Goal: Communication & Community: Answer question/provide support

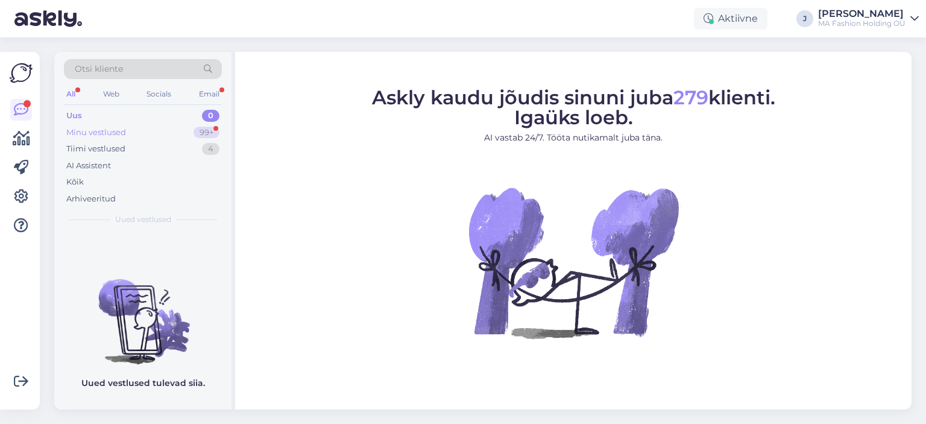
click at [193, 130] on div "Minu vestlused 99+" at bounding box center [143, 132] width 158 height 17
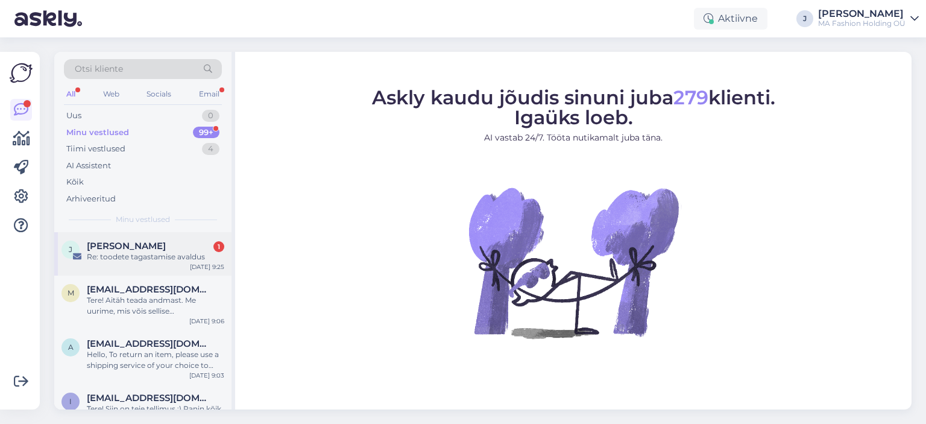
click at [189, 235] on div "[PERSON_NAME] 1 Re: toodete tagastamise avaldus [DATE] 9:25" at bounding box center [142, 253] width 177 height 43
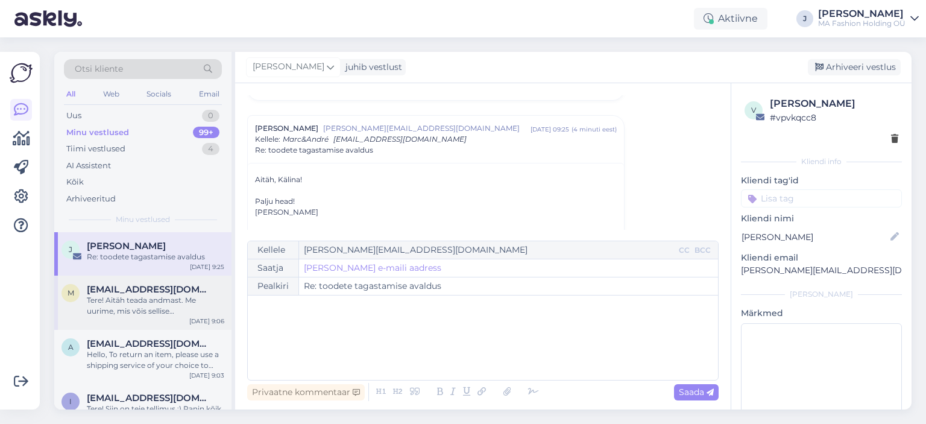
click at [190, 296] on div "Tere! Aitäh teada andmast. Me uurime, mis võis sellise [PERSON_NAME] põhjustada…" at bounding box center [155, 306] width 137 height 22
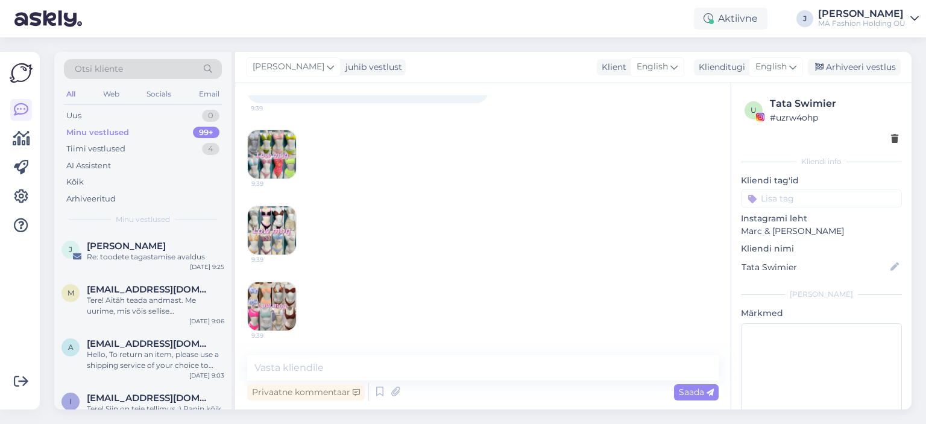
scroll to position [1784, 0]
click at [142, 119] on div "Uus 0" at bounding box center [143, 115] width 158 height 17
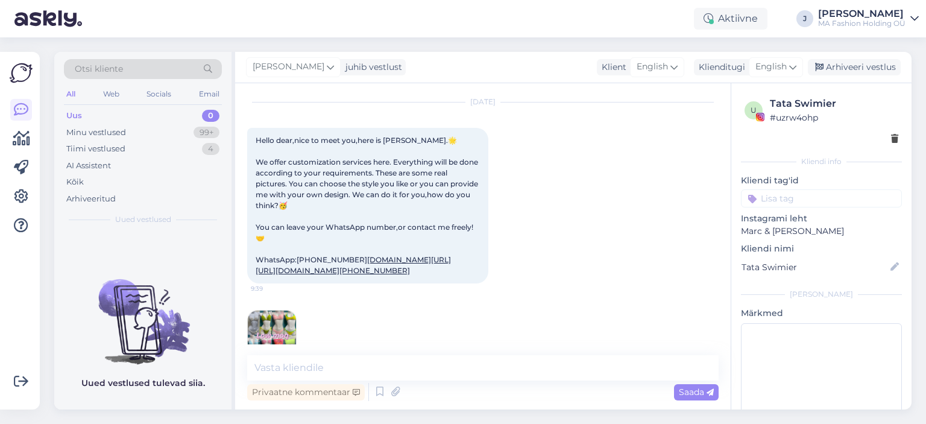
scroll to position [1543, 0]
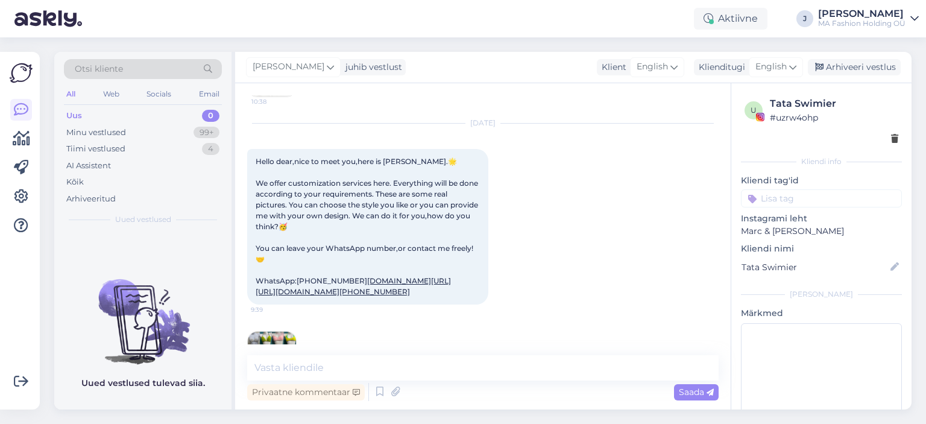
drag, startPoint x: 74, startPoint y: 81, endPoint x: 74, endPoint y: 88, distance: 7.2
click at [74, 81] on div "Otsi kliente" at bounding box center [143, 72] width 158 height 27
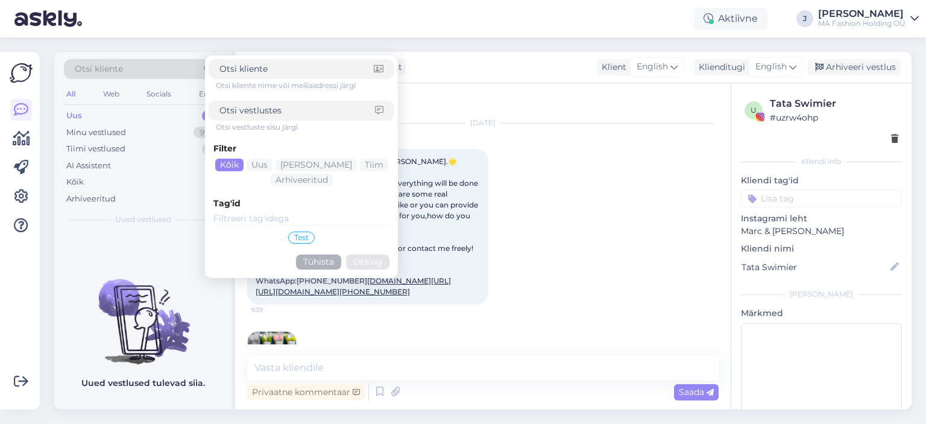
click at [72, 93] on div "All" at bounding box center [71, 94] width 14 height 16
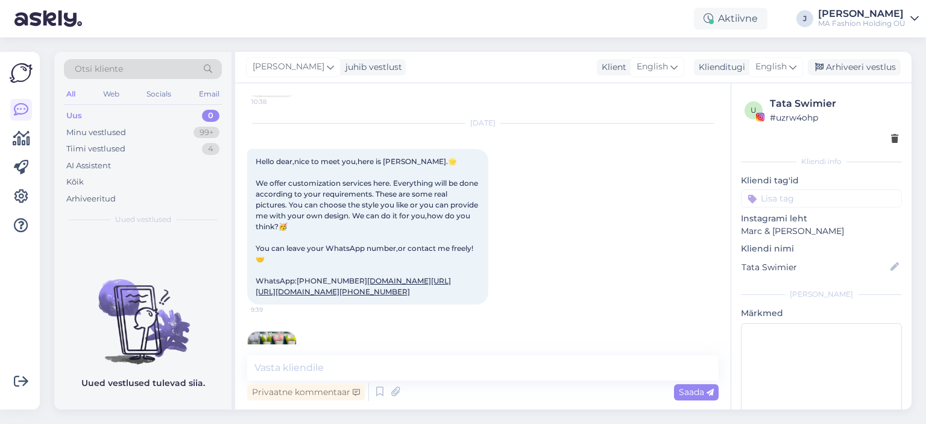
click at [121, 120] on div "Uus 0" at bounding box center [143, 115] width 158 height 17
click at [135, 129] on div "Minu vestlused 99+" at bounding box center [143, 132] width 158 height 17
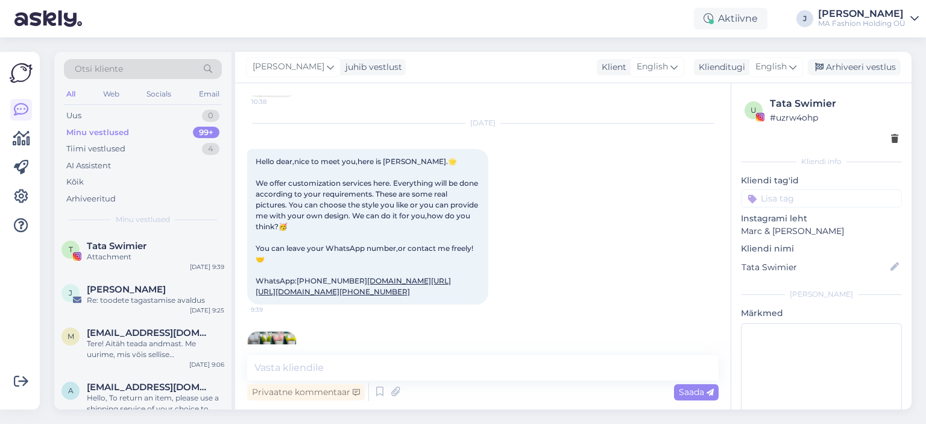
click at [192, 97] on div "All Web Socials Email" at bounding box center [143, 95] width 158 height 19
click at [196, 96] on div "All Web Socials Email" at bounding box center [143, 95] width 158 height 19
click at [196, 400] on div "А можно Q код ?" at bounding box center [155, 397] width 137 height 11
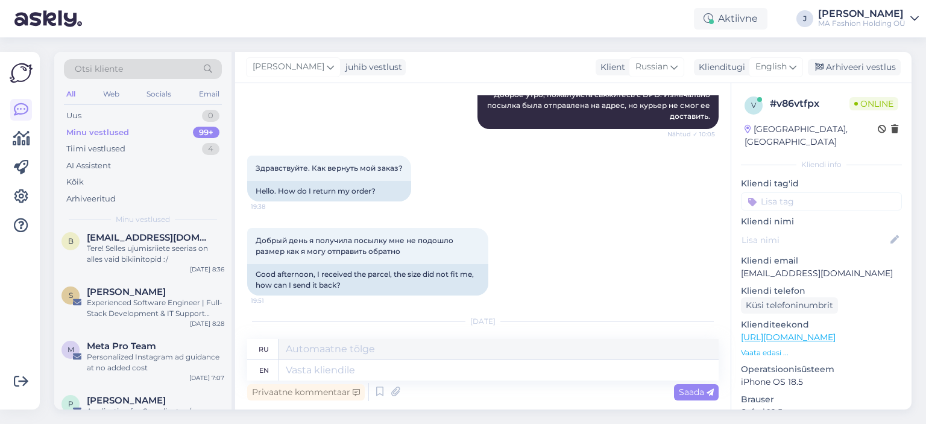
scroll to position [2864, 0]
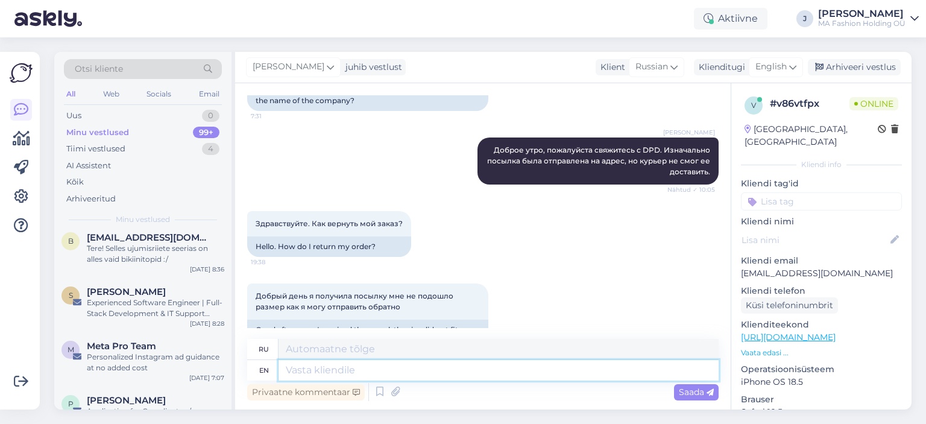
click at [371, 380] on div "Privaatne kommentaar Saada" at bounding box center [482, 391] width 471 height 23
paste textarea "We do not provide a prepaid return label, as the cost of returning the item is …"
type textarea "We do not provide a prepaid return label, as the cost of returning the item is …"
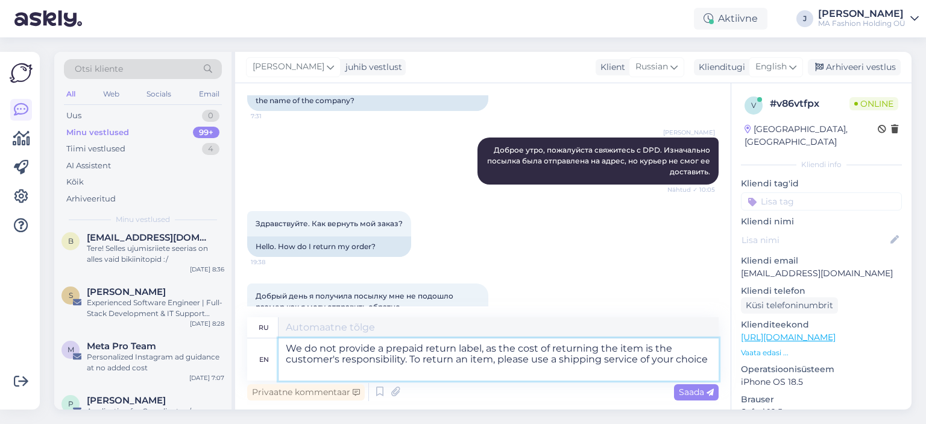
type textarea "Мы не предоставляем предоплаченную этикетку для возврата, поскольку расходы на …"
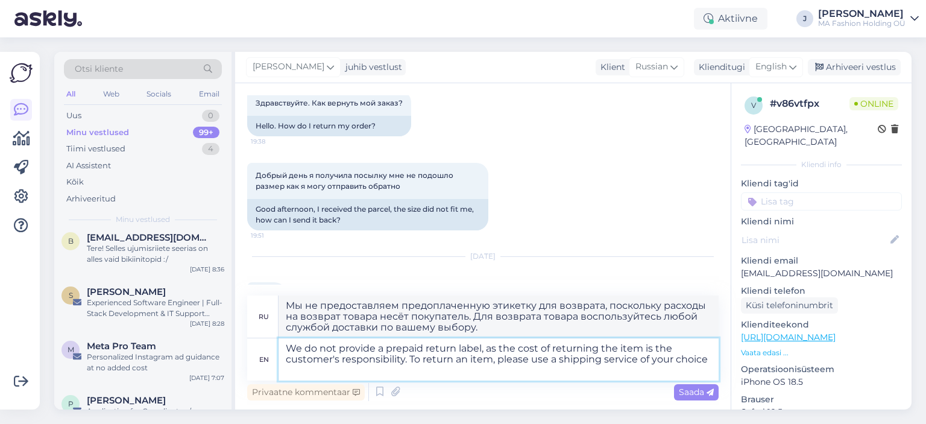
scroll to position [3329, 0]
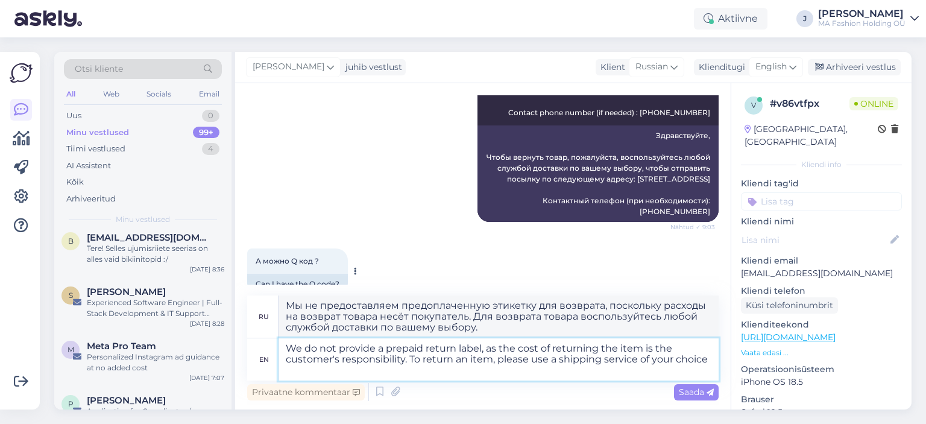
type textarea "We do not provide a prepaid return label, as the cost of returning the item is …"
click at [295, 256] on span "А можно Q код ?" at bounding box center [287, 260] width 63 height 9
click at [294, 256] on span "А можно Q код ?" at bounding box center [287, 260] width 63 height 9
click at [292, 256] on span "А можно Q код ?" at bounding box center [287, 260] width 63 height 9
drag, startPoint x: 295, startPoint y: 240, endPoint x: 313, endPoint y: 244, distance: 18.0
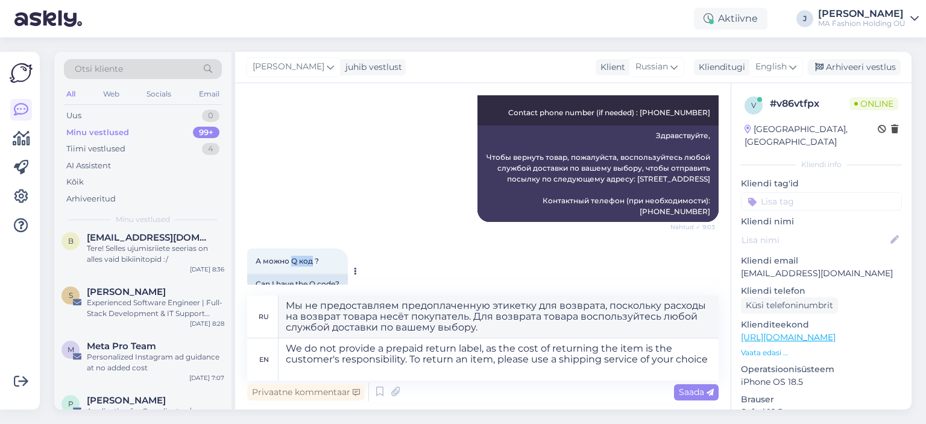
click at [313, 248] on div "А можно Q код ? 9:40" at bounding box center [297, 260] width 101 height 25
copy span "Q код"
click at [436, 361] on textarea "We do not provide a prepaid return label, as the cost of returning the item is …" at bounding box center [498, 359] width 440 height 42
click at [433, 359] on textarea "We do not provide a prepaid return label, as the cost of returning the item is …" at bounding box center [498, 359] width 440 height 42
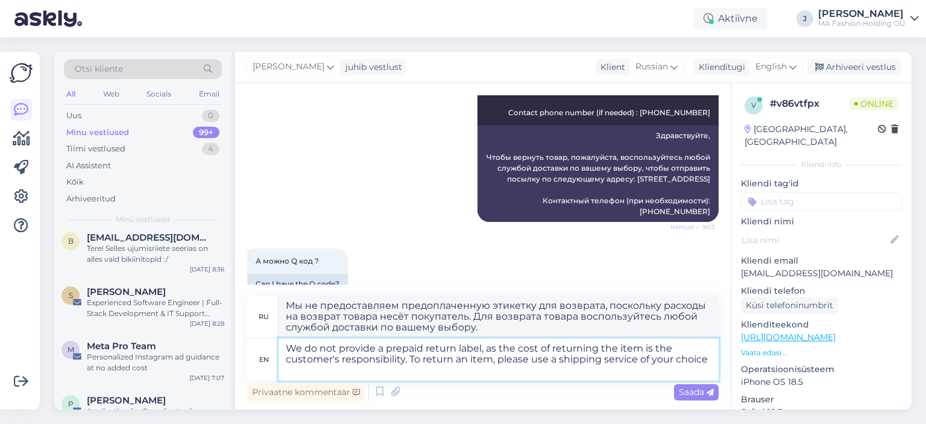
click at [433, 359] on textarea "We do not provide a prepaid return label, as the cost of returning the item is …" at bounding box center [498, 359] width 440 height 42
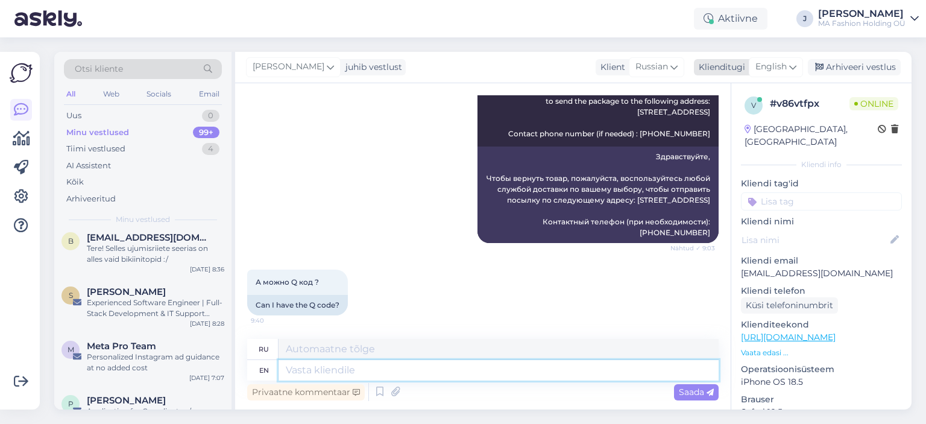
scroll to position [3286, 0]
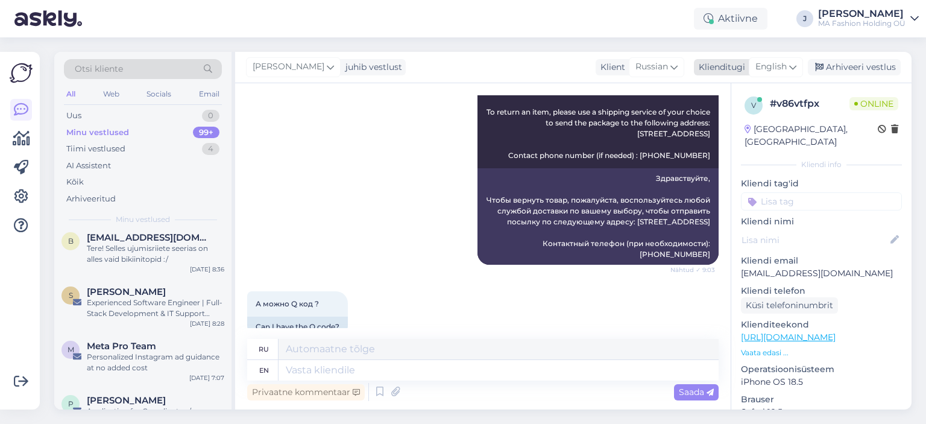
click at [779, 69] on span "English" at bounding box center [770, 66] width 31 height 13
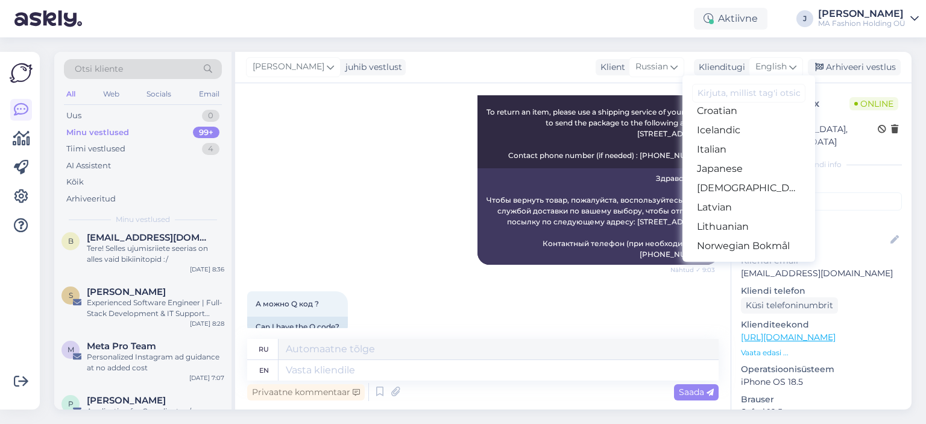
scroll to position [422, 0]
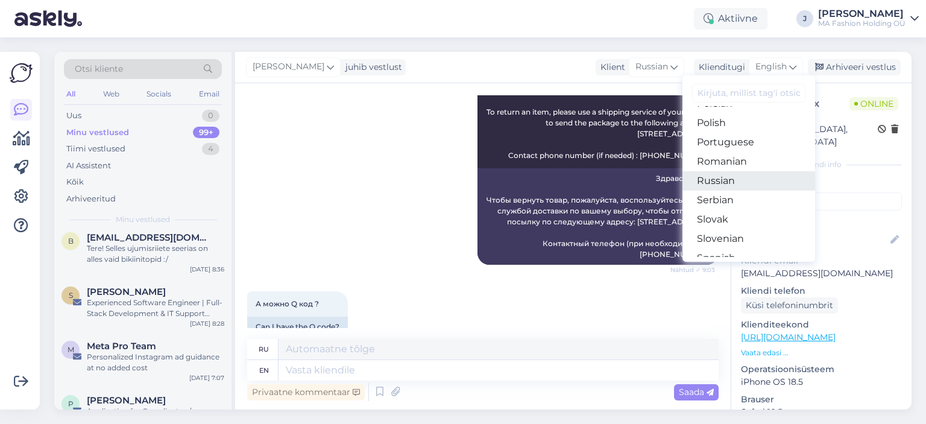
click at [756, 179] on link "Russian" at bounding box center [748, 180] width 133 height 19
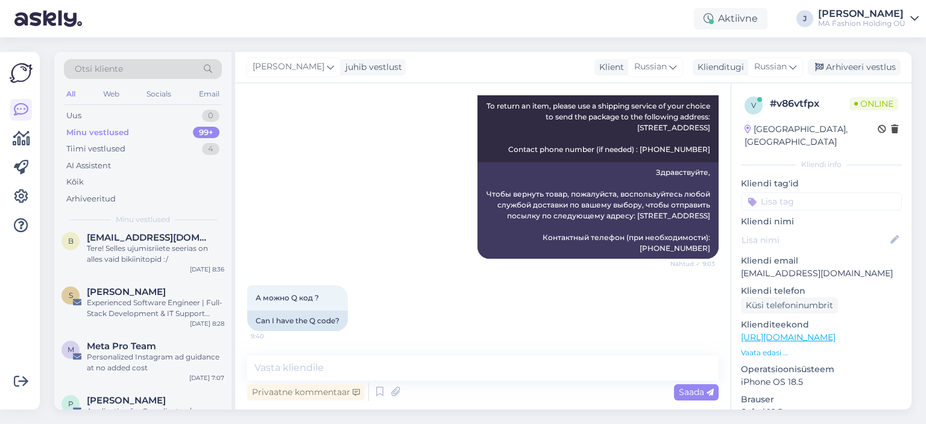
scroll to position [3270, 0]
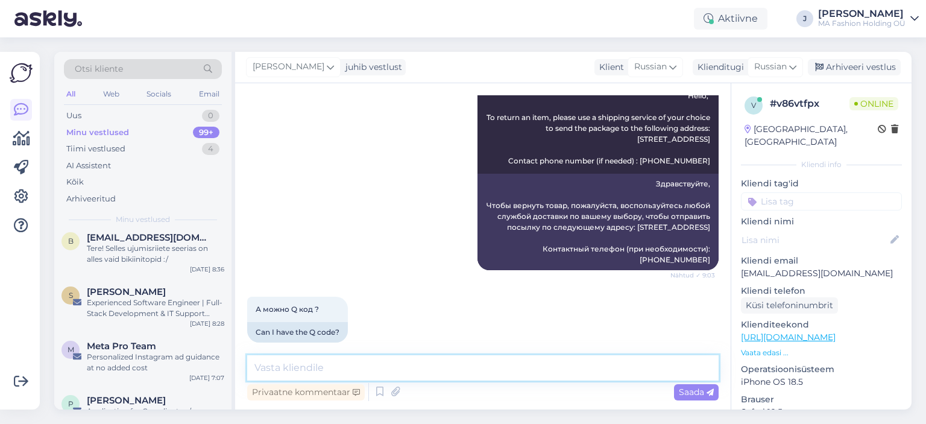
click at [376, 359] on textarea at bounding box center [482, 367] width 471 height 25
type textarea "к"
type textarea "Какой код?"
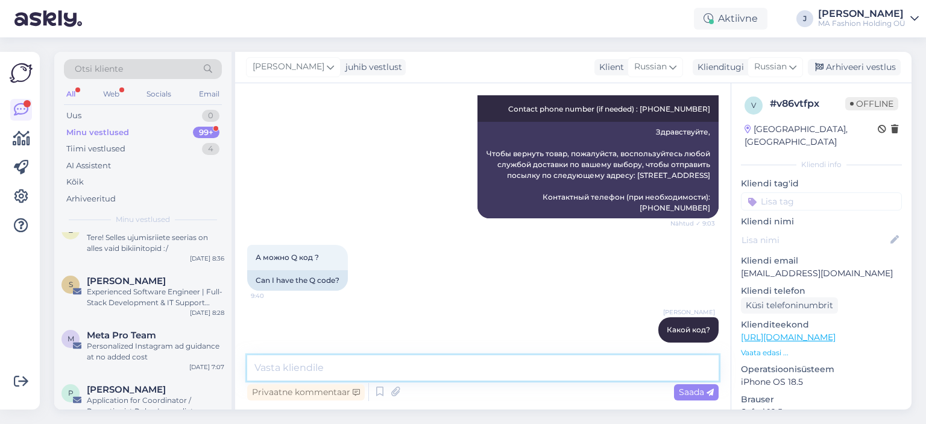
scroll to position [290, 0]
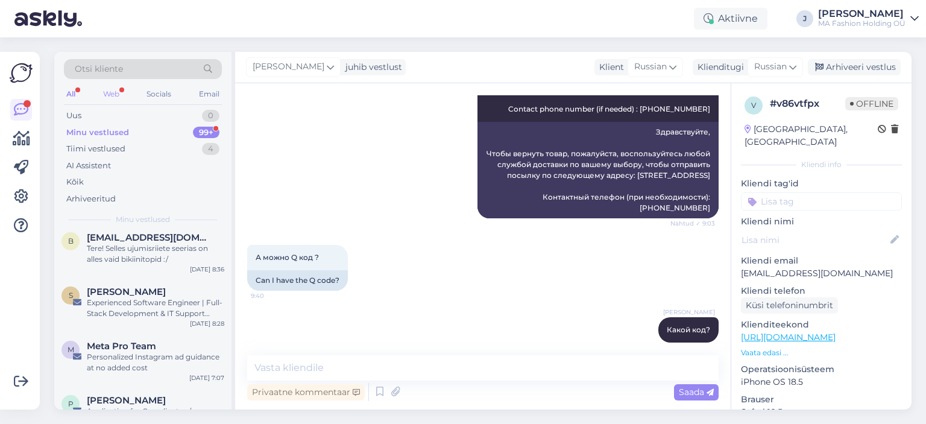
click at [103, 89] on div "Web" at bounding box center [111, 94] width 21 height 16
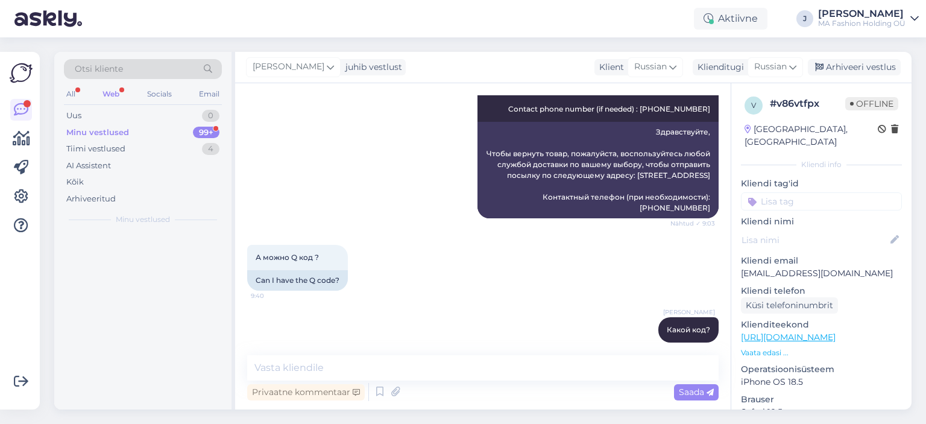
scroll to position [0, 0]
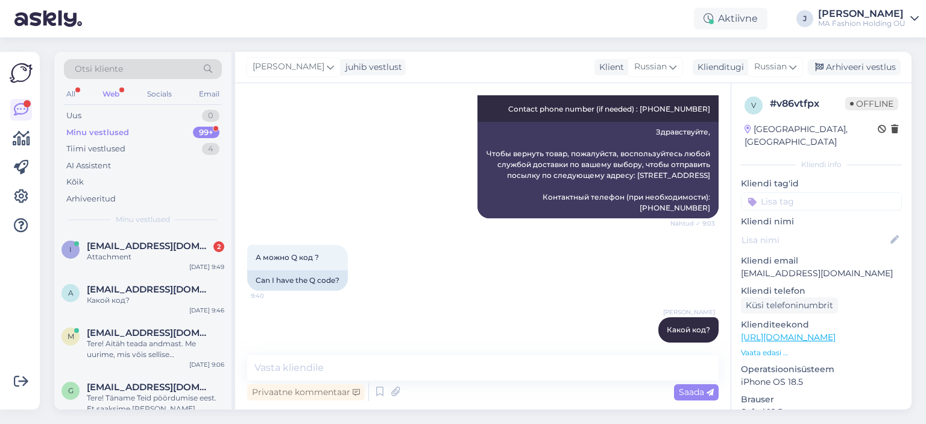
click at [146, 137] on div "Minu vestlused 99+" at bounding box center [143, 132] width 158 height 17
drag, startPoint x: 229, startPoint y: 293, endPoint x: 217, endPoint y: 268, distance: 28.0
click at [230, 293] on div "a [EMAIL_ADDRESS][DOMAIN_NAME] Какой код? [DATE] 9:46" at bounding box center [142, 296] width 177 height 43
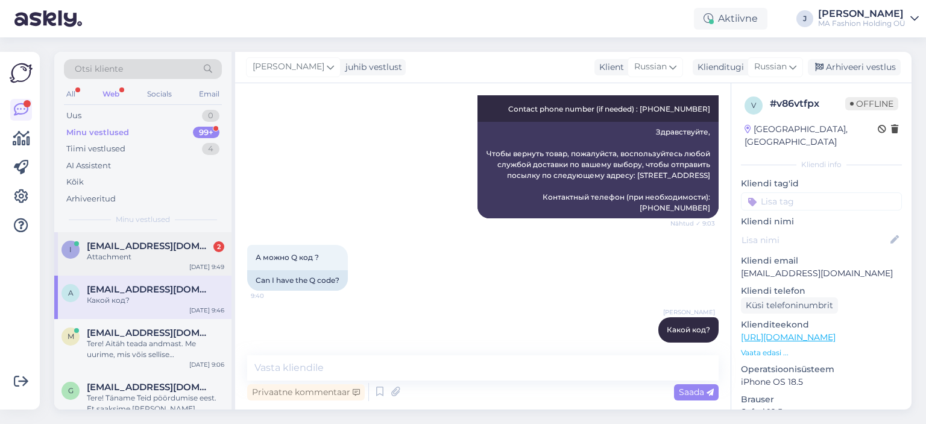
click at [196, 243] on span "[EMAIL_ADDRESS][DOMAIN_NAME]" at bounding box center [149, 245] width 125 height 11
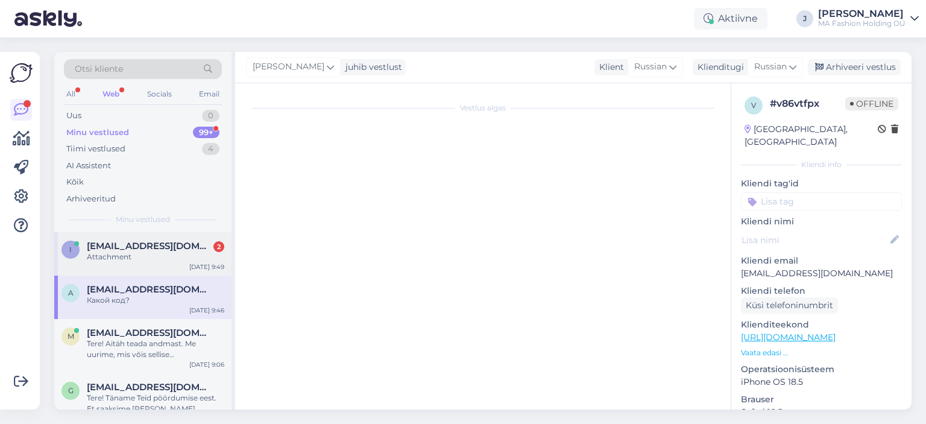
scroll to position [7820, 0]
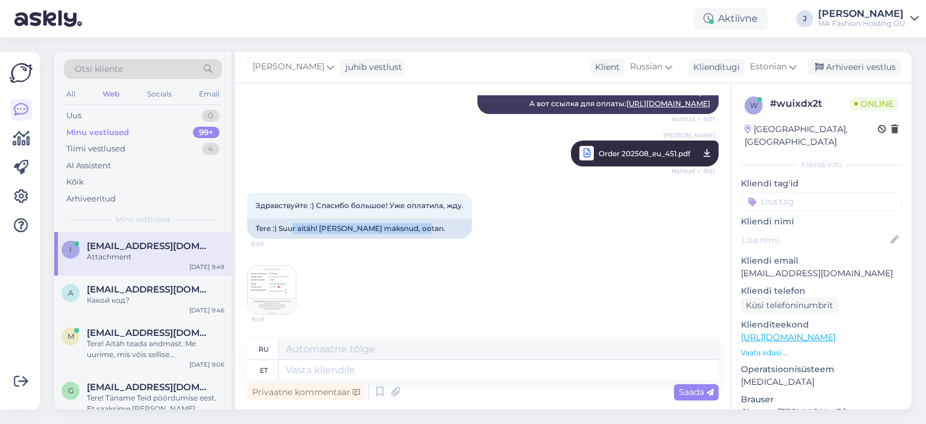
drag, startPoint x: 432, startPoint y: 234, endPoint x: 222, endPoint y: 230, distance: 209.7
click at [254, 228] on div "Tere :) Suur aitäh! [PERSON_NAME] maksnud, ootan." at bounding box center [359, 228] width 225 height 20
click at [262, 286] on img at bounding box center [272, 290] width 48 height 48
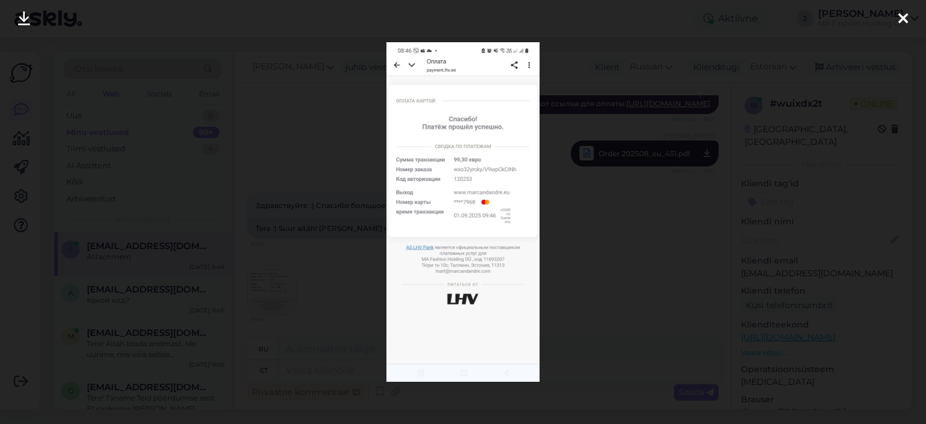
click at [737, 251] on div at bounding box center [463, 212] width 926 height 424
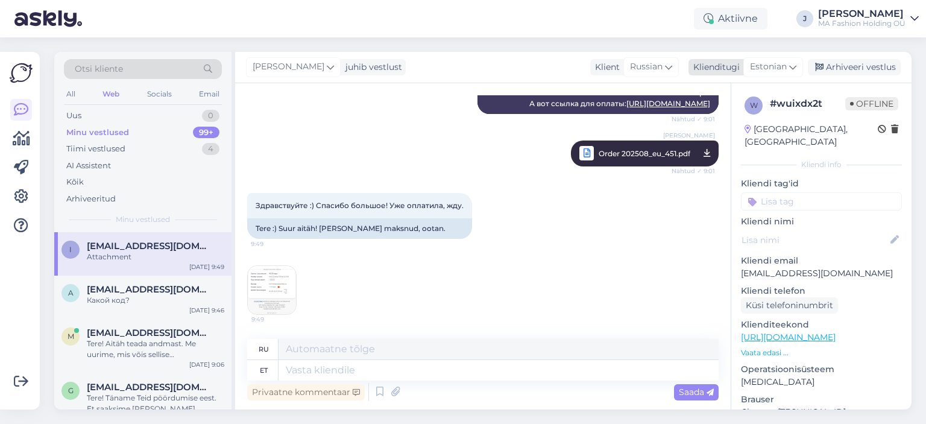
click at [776, 64] on span "Estonian" at bounding box center [768, 66] width 37 height 13
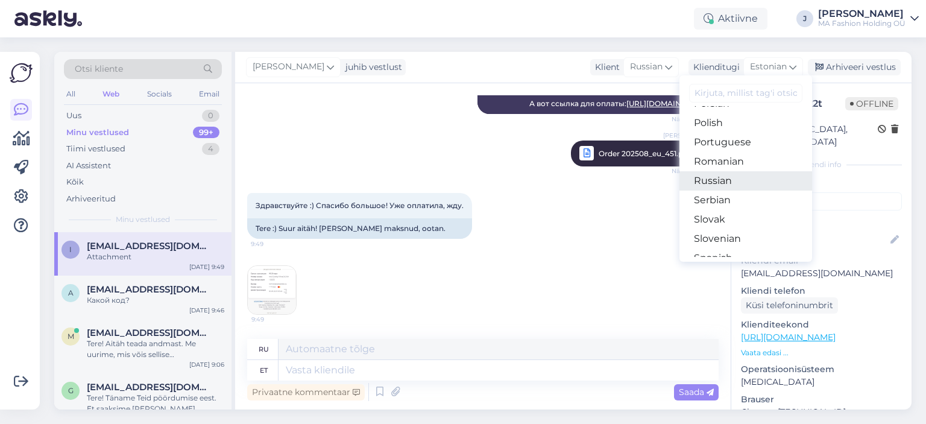
click at [745, 181] on link "Russian" at bounding box center [745, 180] width 133 height 19
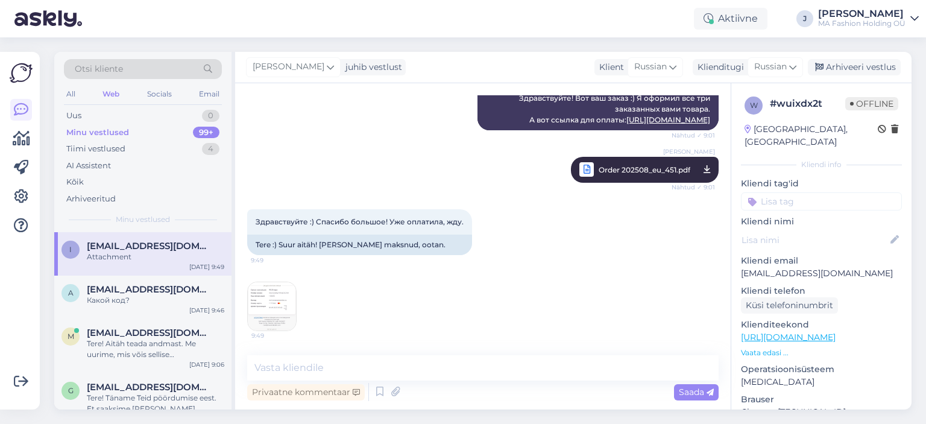
scroll to position [7804, 0]
click at [425, 358] on textarea at bounding box center [482, 367] width 471 height 25
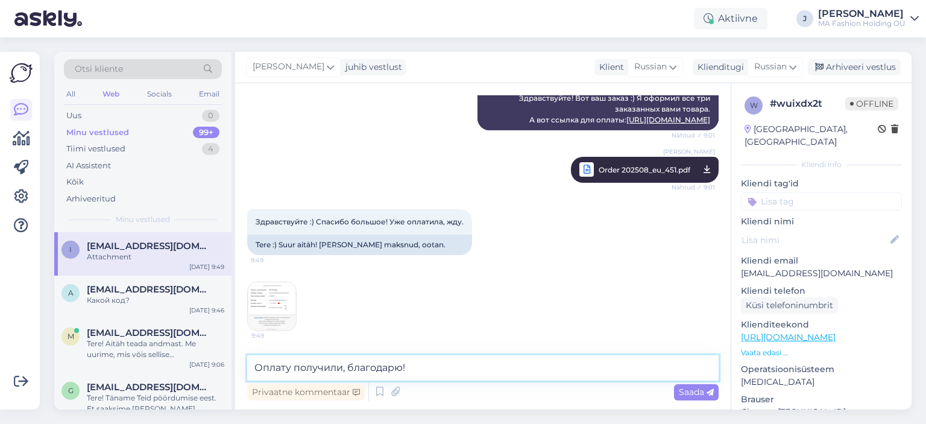
type textarea "Оплату получили, благодарю!"
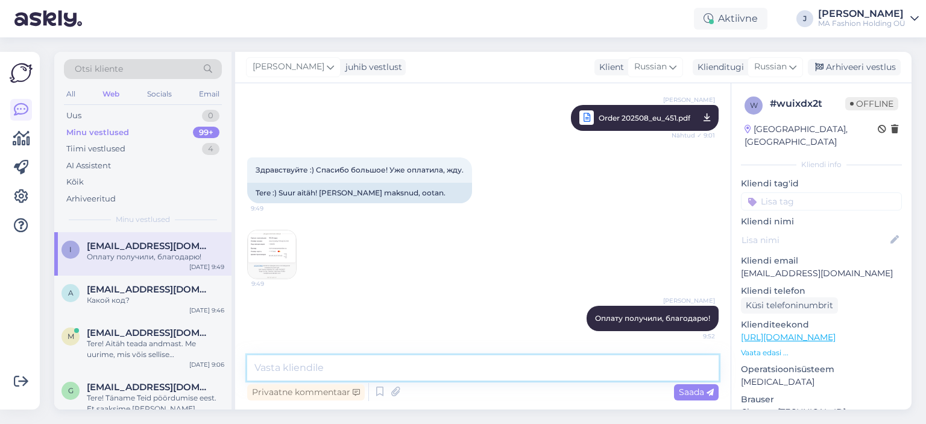
scroll to position [7856, 0]
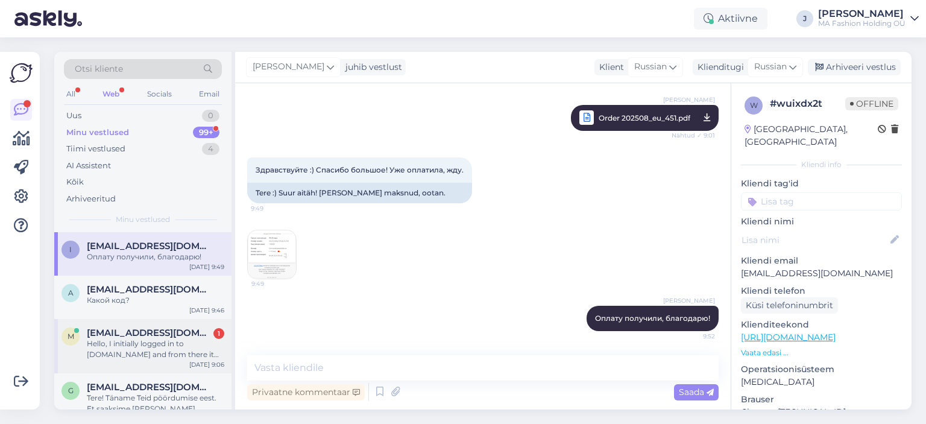
click at [174, 356] on div "Hello, I initially logged in to [DOMAIN_NAME] and from there it redirected me t…" at bounding box center [155, 349] width 137 height 22
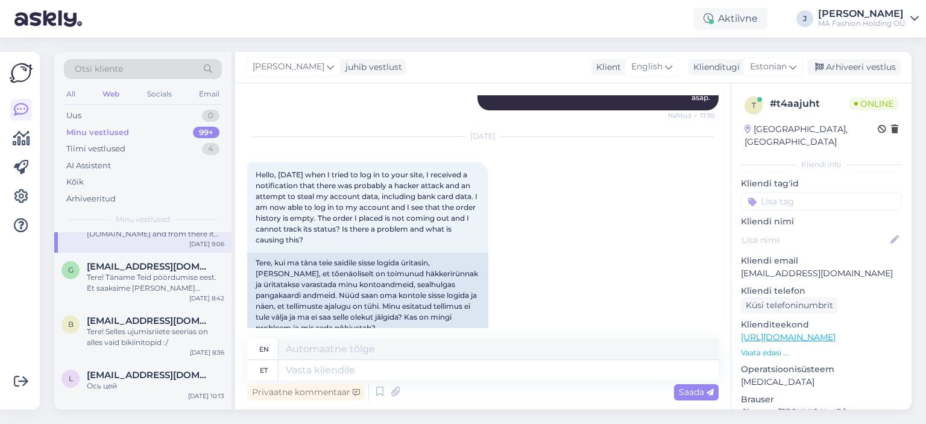
scroll to position [2078, 0]
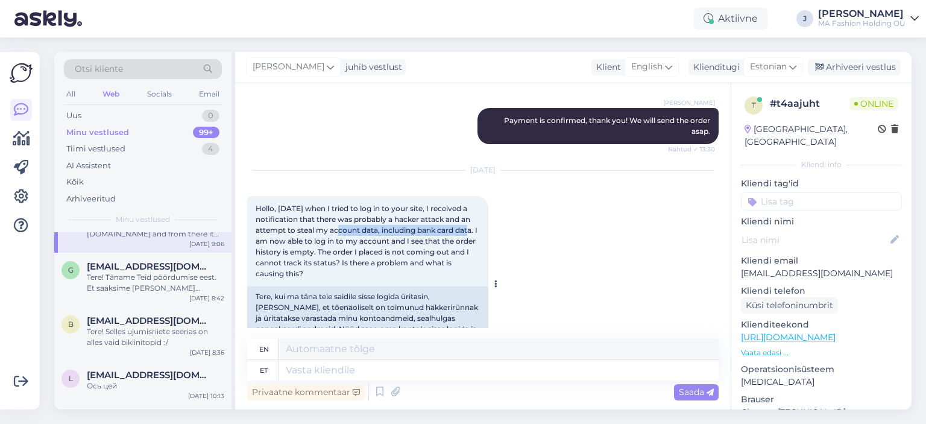
drag, startPoint x: 340, startPoint y: 262, endPoint x: 471, endPoint y: 262, distance: 130.8
click at [471, 262] on span "Hello, [DATE] when I tried to log in to your site, I received a notification th…" at bounding box center [368, 241] width 224 height 74
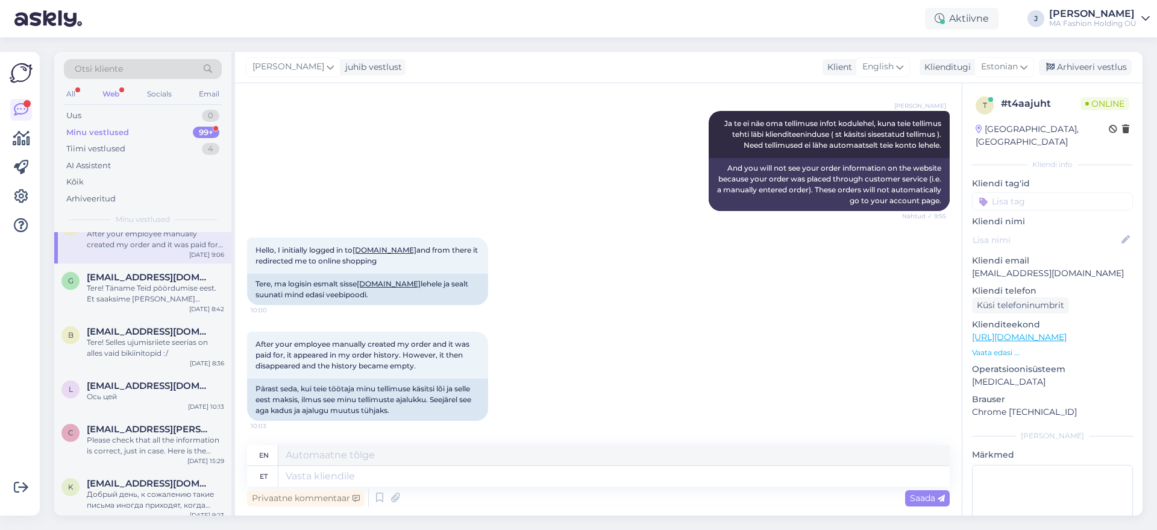
scroll to position [131, 0]
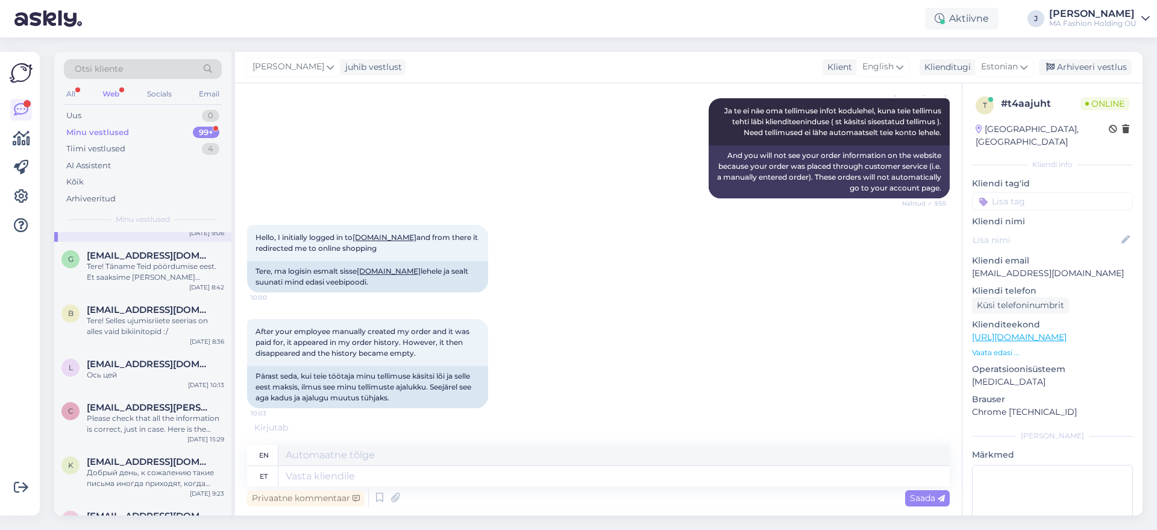
click at [152, 131] on div "Minu vestlused 99+" at bounding box center [143, 132] width 158 height 17
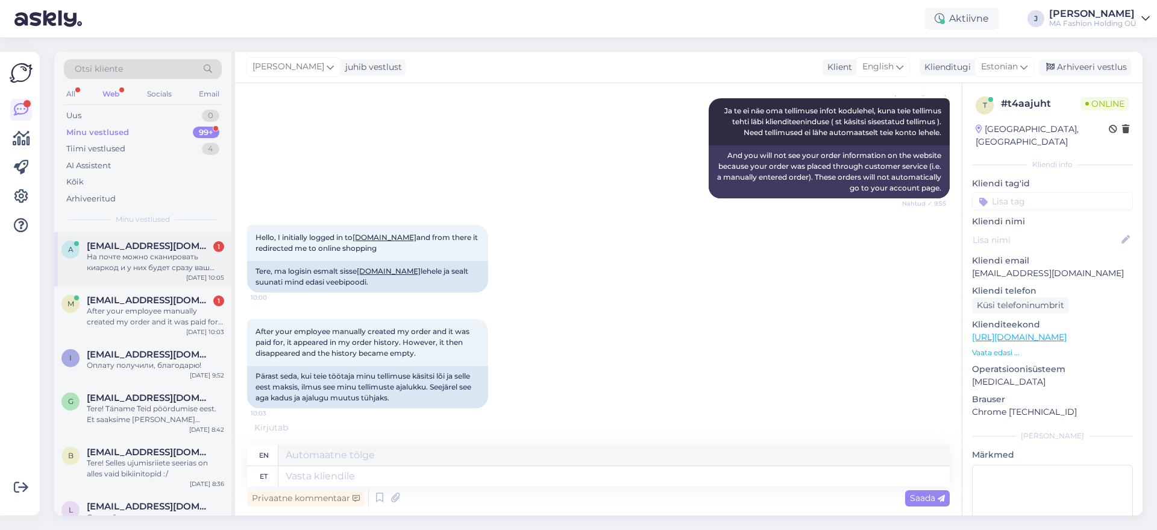
click at [186, 234] on div "a [EMAIL_ADDRESS][DOMAIN_NAME] 1 На почте можно сканировать киаркод и у них буд…" at bounding box center [142, 259] width 177 height 54
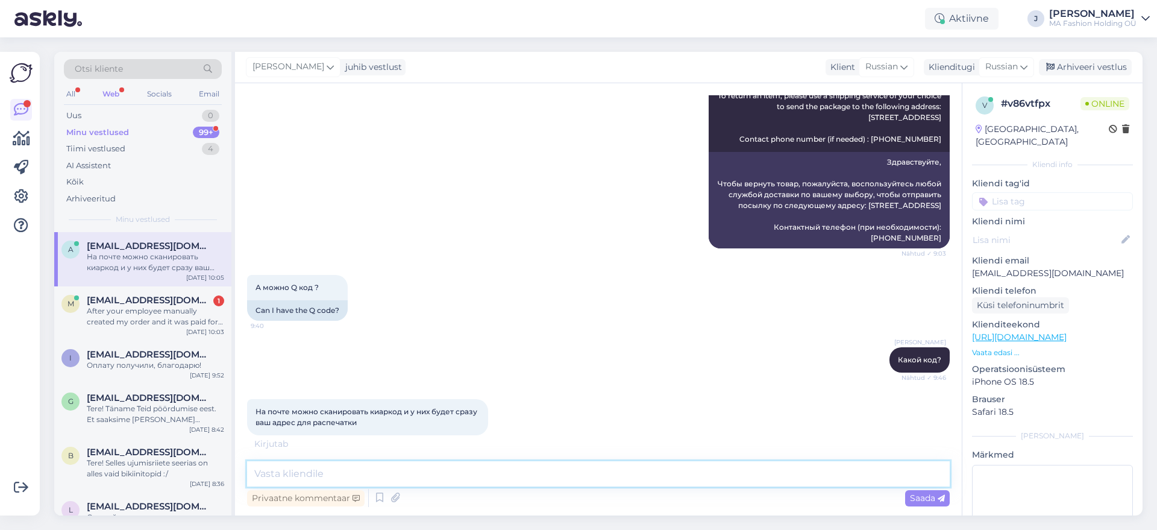
click at [445, 423] on textarea at bounding box center [598, 473] width 703 height 25
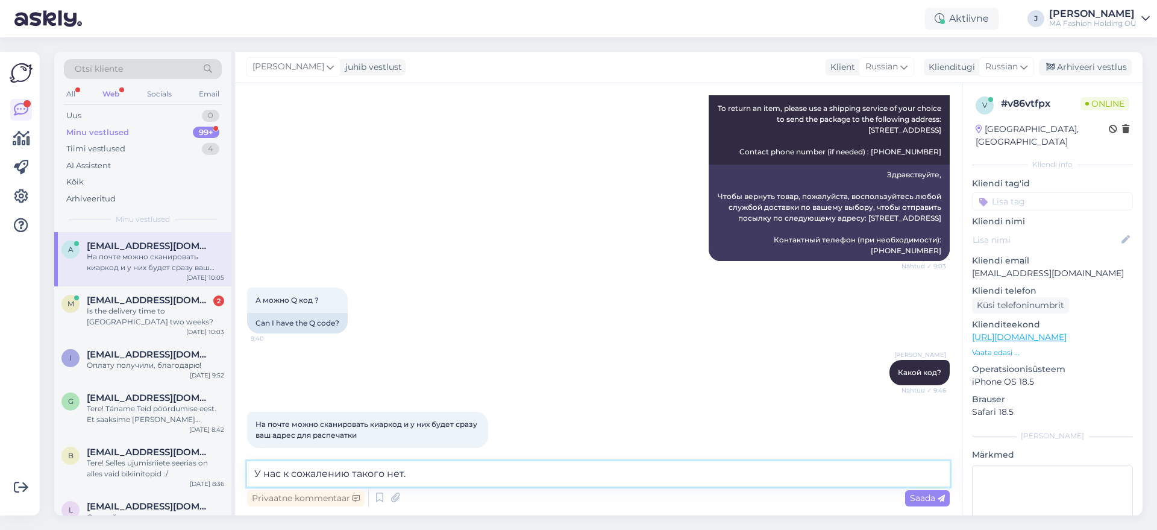
type textarea "У нас к сожалению такого нет."
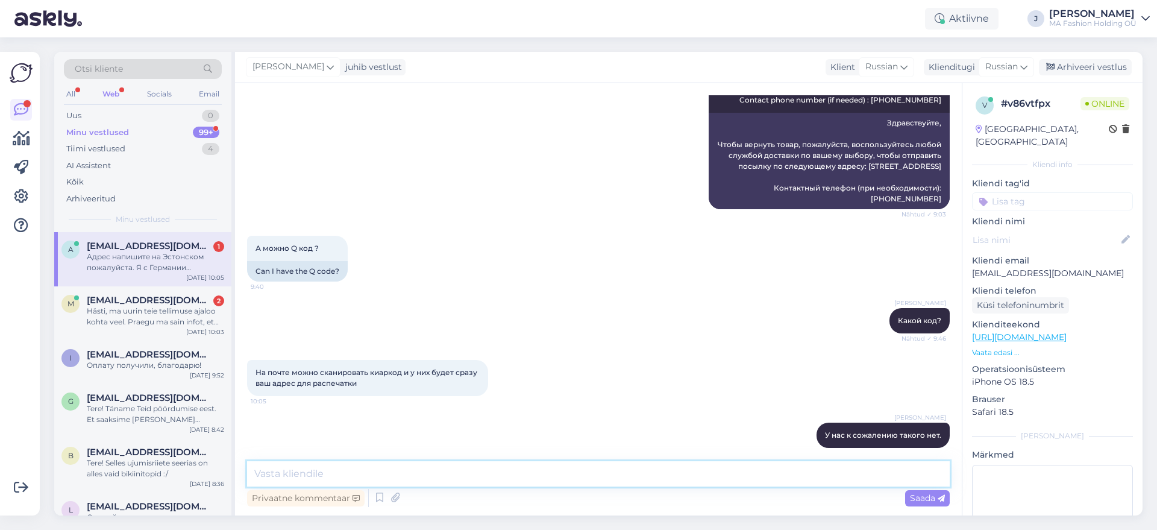
scroll to position [3393, 0]
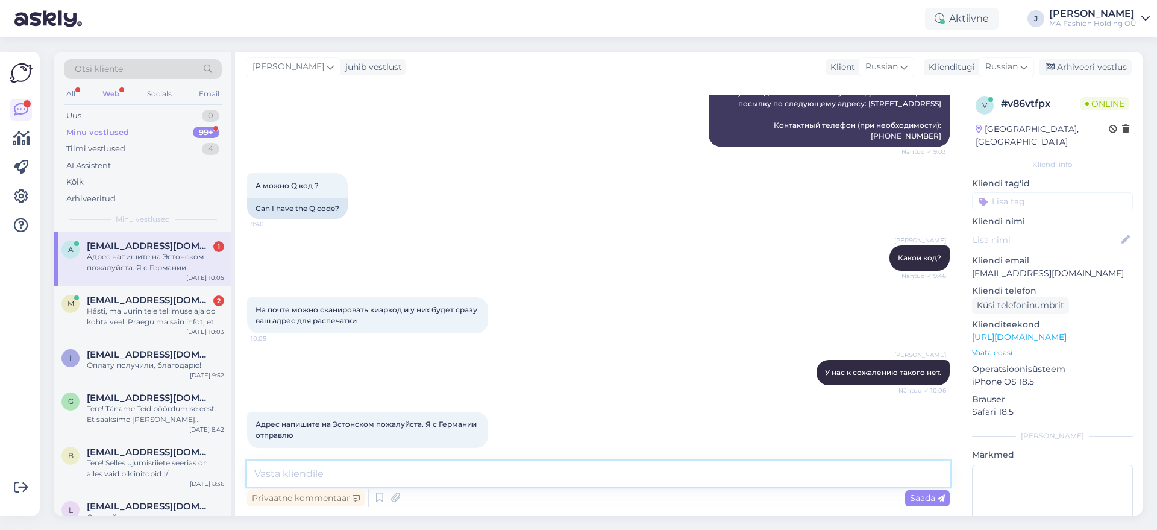
click at [465, 423] on textarea at bounding box center [598, 473] width 703 height 25
click at [475, 423] on textarea at bounding box center [598, 473] width 703 height 25
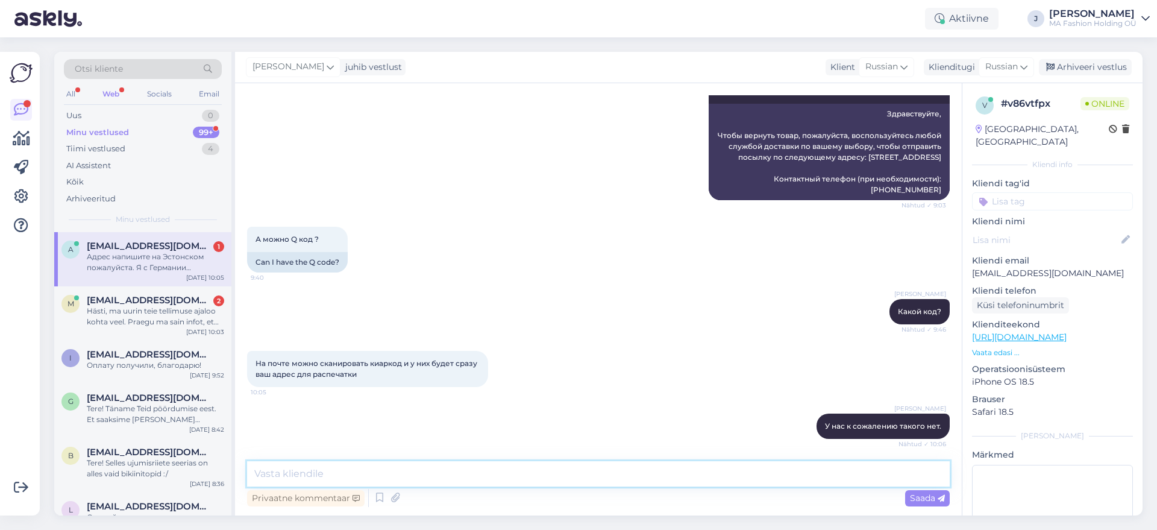
scroll to position [3243, 0]
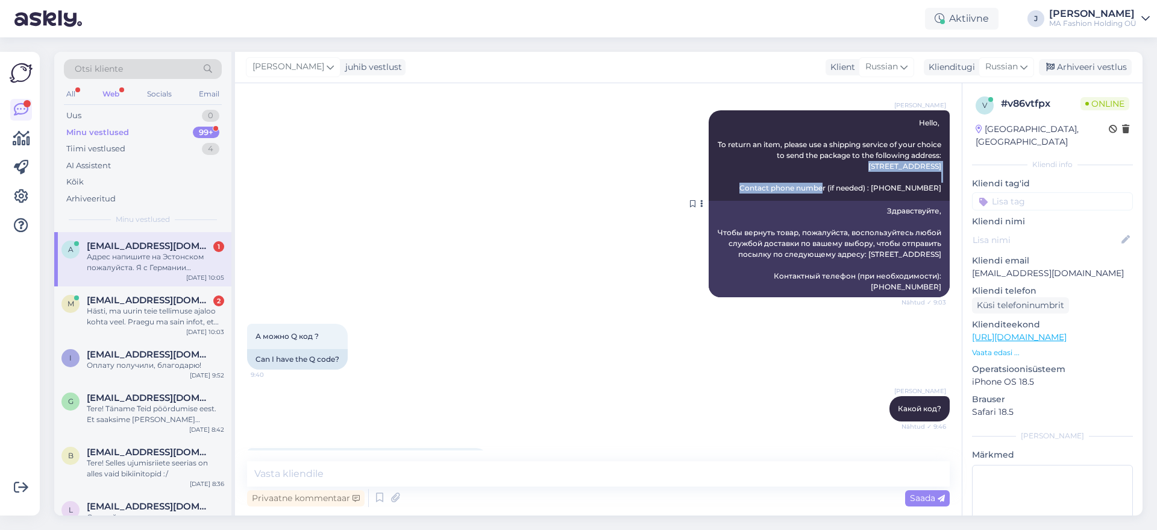
drag, startPoint x: 906, startPoint y: 142, endPoint x: 932, endPoint y: 163, distance: 33.4
click at [925, 163] on div "[PERSON_NAME] Hello, To return an item, please use a shipping service of your c…" at bounding box center [829, 155] width 241 height 90
copy span "[STREET_ADDRESS]"
click at [405, 423] on textarea at bounding box center [598, 473] width 703 height 25
paste textarea "[STREET_ADDRESS]"
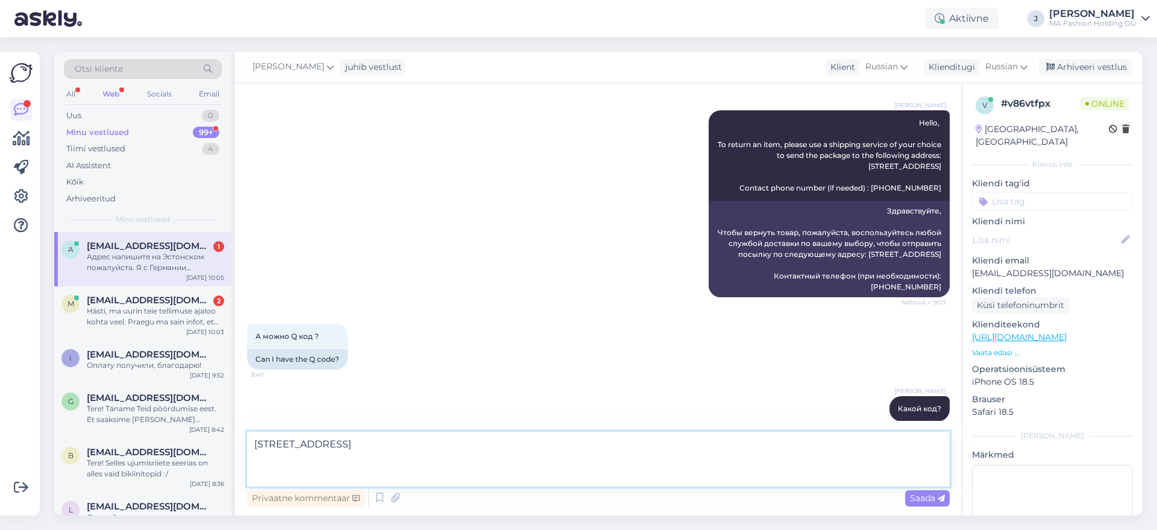
click at [265, 423] on textarea "[STREET_ADDRESS]" at bounding box center [598, 458] width 703 height 55
click at [262, 423] on textarea "[STREET_ADDRESS]" at bounding box center [598, 458] width 703 height 55
click at [289, 423] on textarea "[STREET_ADDRESS]" at bounding box center [598, 458] width 703 height 55
click at [279, 423] on textarea "[STREET_ADDRESS]" at bounding box center [598, 458] width 703 height 55
click at [318, 423] on textarea "[STREET_ADDRESS]" at bounding box center [598, 458] width 703 height 55
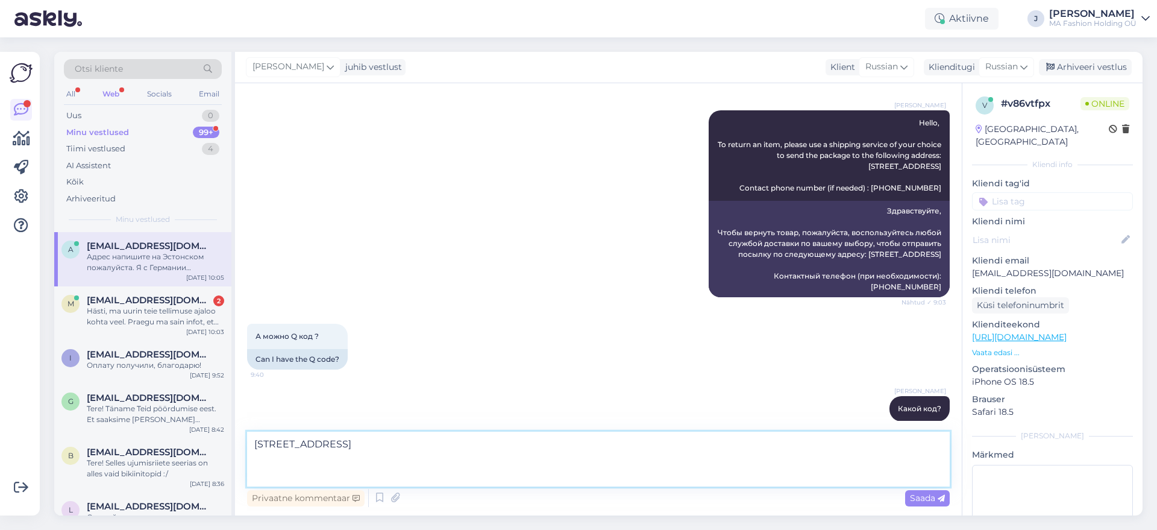
click at [319, 423] on textarea "[STREET_ADDRESS]" at bounding box center [598, 458] width 703 height 55
type textarea "[STREET_ADDRESS]"
click at [449, 423] on textarea "[STREET_ADDRESS]" at bounding box center [598, 458] width 703 height 55
click at [472, 423] on textarea "[STREET_ADDRESS]" at bounding box center [598, 458] width 703 height 55
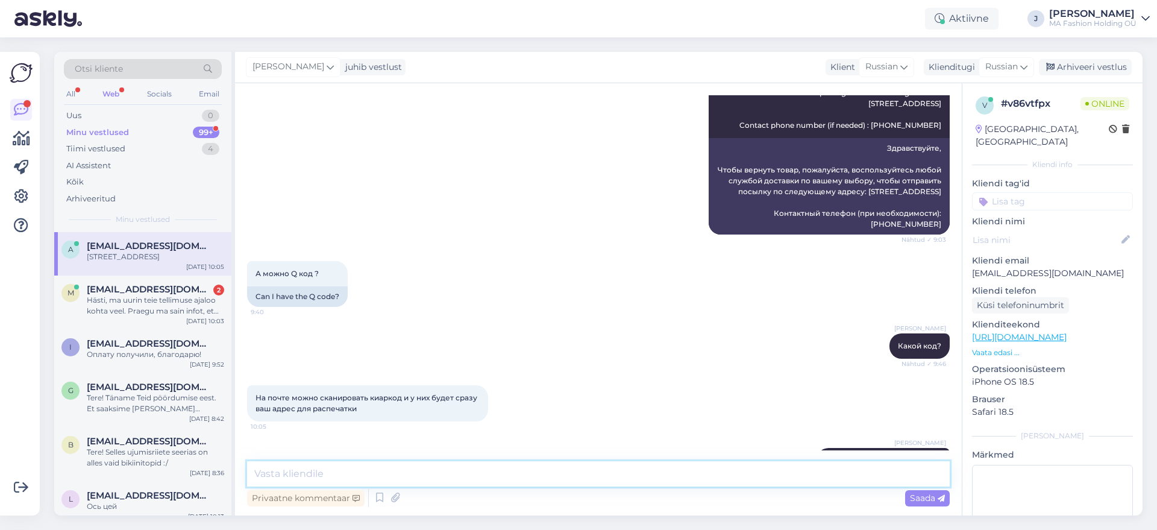
scroll to position [3456, 0]
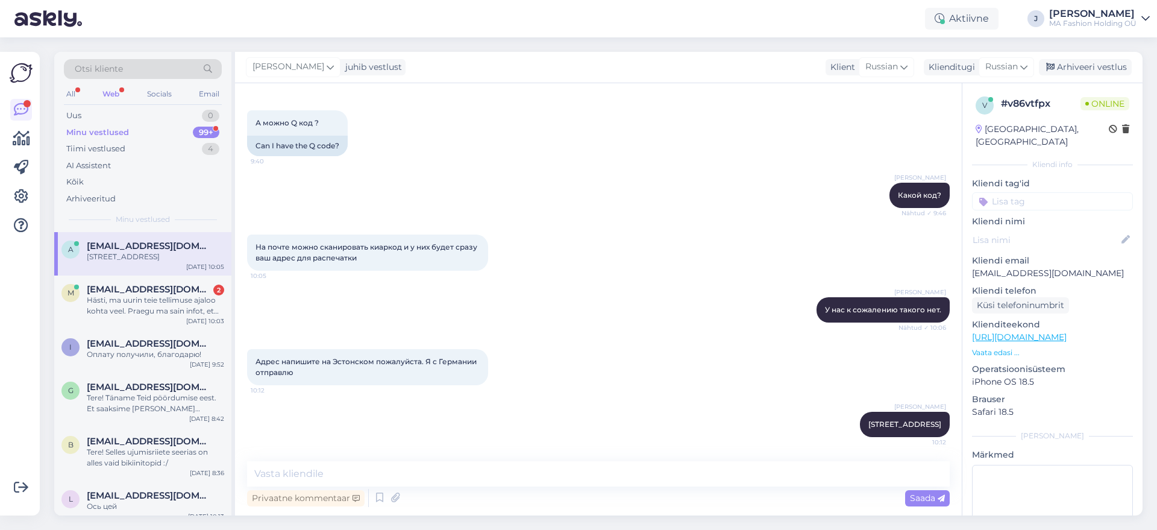
click at [424, 357] on div "Адрес напишите на Эстонском пожалуйста. Я с Германии отправлю 10:12" at bounding box center [367, 367] width 241 height 36
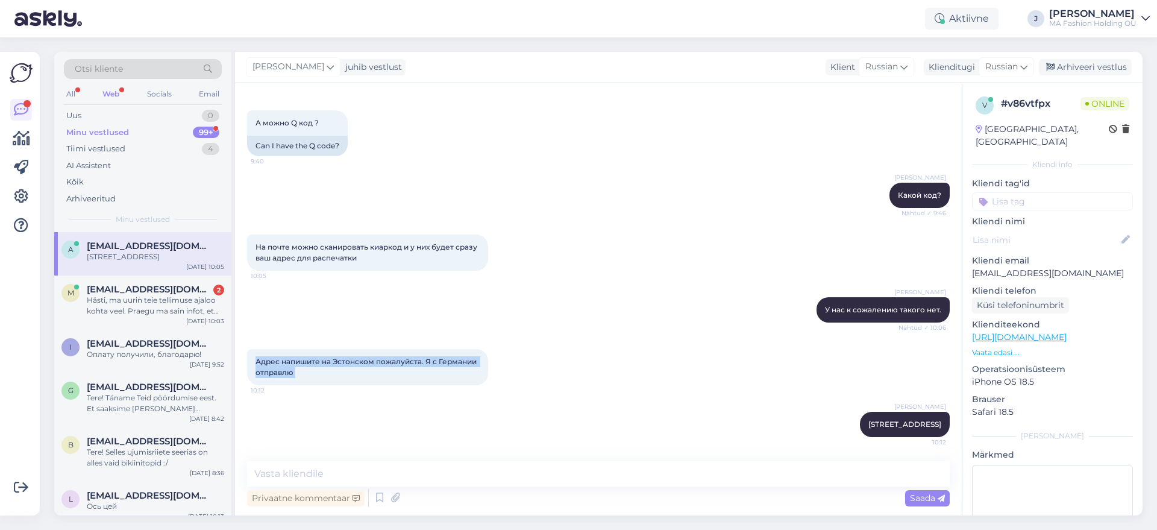
click at [427, 363] on div "Адрес напишите на Эстонском пожалуйста. Я с Германии отправлю 10:12" at bounding box center [367, 367] width 241 height 36
click at [424, 356] on div "Адрес напишите на Эстонском пожалуйста. Я с Германии отправлю 10:12" at bounding box center [367, 367] width 241 height 36
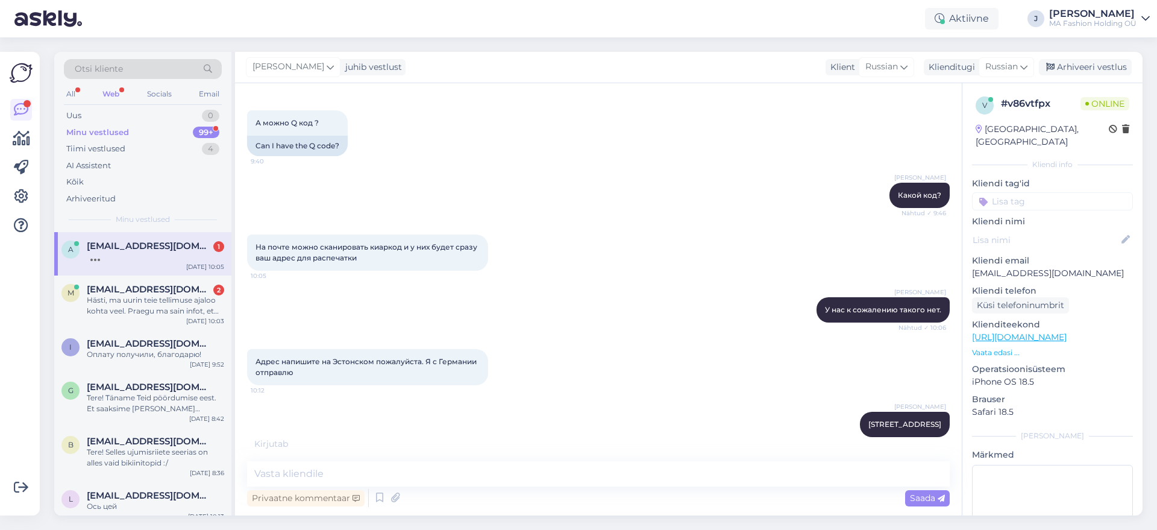
scroll to position [3508, 0]
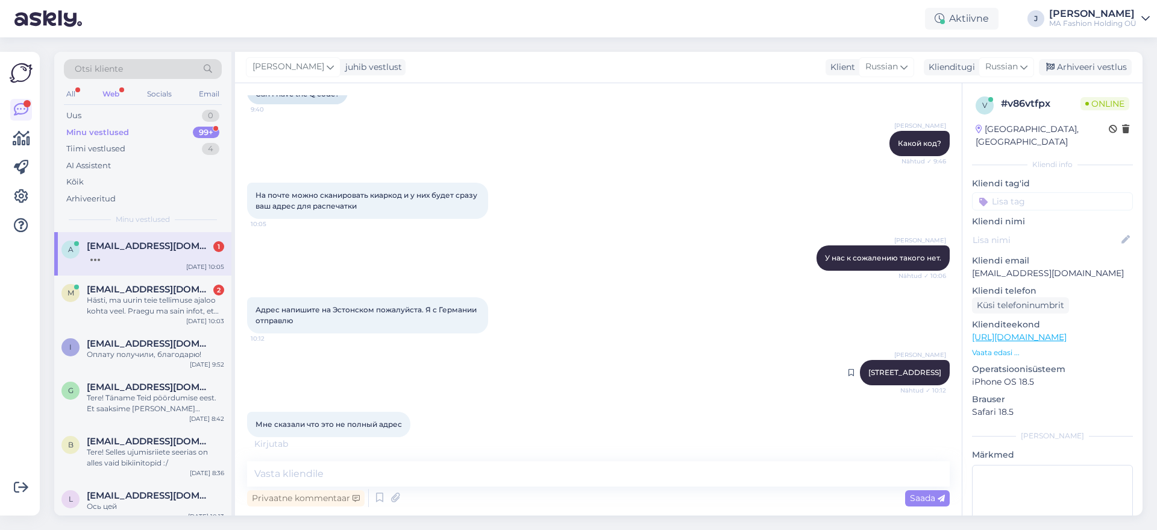
click at [868, 368] on span "[STREET_ADDRESS]" at bounding box center [904, 372] width 73 height 9
click at [900, 366] on div "[PERSON_NAME][STREET_ADDRESS] Nähtud ✓ 10:12" at bounding box center [905, 372] width 90 height 25
drag, startPoint x: 933, startPoint y: 359, endPoint x: 796, endPoint y: 347, distance: 137.9
click at [796, 347] on div "[PERSON_NAME][STREET_ADDRESS] Nähtud ✓ 10:12" at bounding box center [598, 373] width 703 height 52
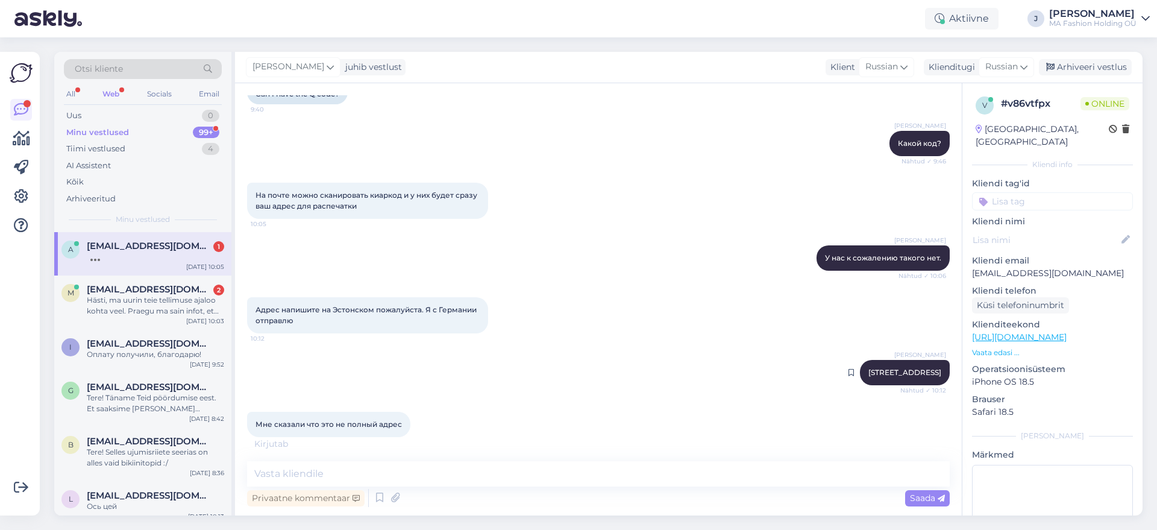
click at [865, 384] on div "[PERSON_NAME][STREET_ADDRESS] Nähtud ✓ 10:12" at bounding box center [598, 373] width 703 height 52
click at [876, 372] on div "[PERSON_NAME][STREET_ADDRESS] Nähtud ✓ 10:12" at bounding box center [905, 372] width 90 height 25
click at [868, 369] on div at bounding box center [868, 369] width 0 height 0
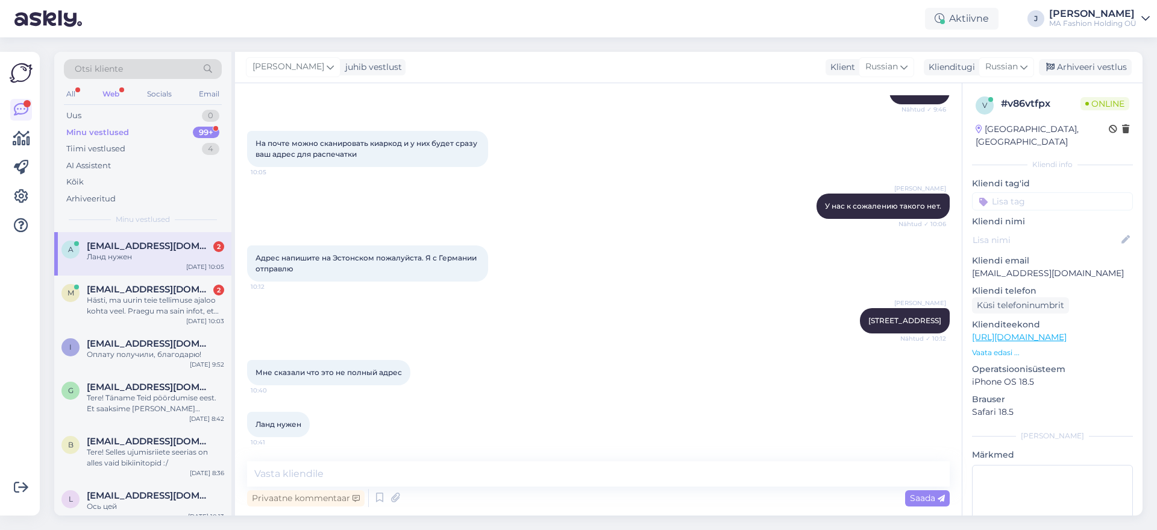
click at [278, 423] on span "Ланд нужен" at bounding box center [279, 423] width 46 height 9
click at [269, 423] on span "Ланд нужен" at bounding box center [279, 423] width 46 height 9
click at [268, 423] on span "Ланд нужен" at bounding box center [279, 423] width 46 height 9
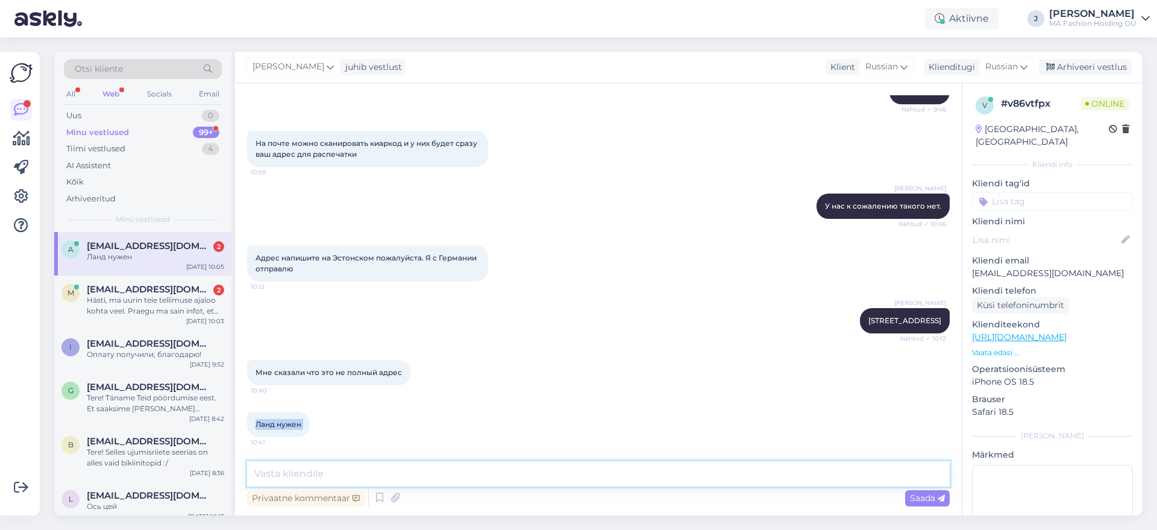
click at [366, 423] on textarea at bounding box center [598, 473] width 703 height 25
type textarea "с"
click at [436, 423] on textarea at bounding box center [598, 473] width 703 height 25
click at [407, 423] on textarea "Страна -" at bounding box center [598, 473] width 703 height 25
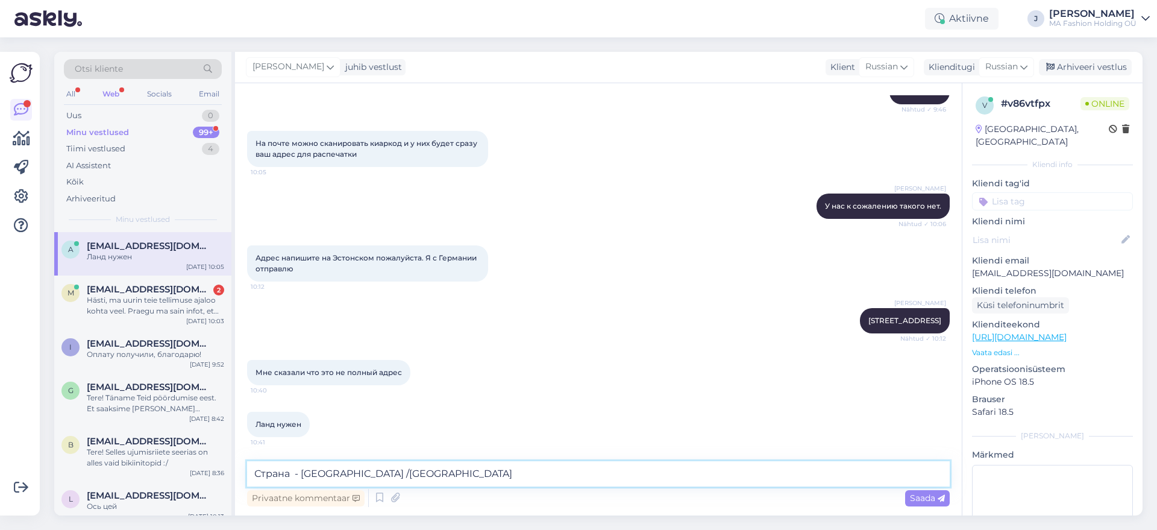
click at [366, 423] on textarea "Страна - [GEOGRAPHIC_DATA] /[GEOGRAPHIC_DATA]" at bounding box center [598, 473] width 703 height 25
click at [313, 423] on textarea "Страна - [GEOGRAPHIC_DATA] /[GEOGRAPHIC_DATA]" at bounding box center [598, 473] width 703 height 25
click at [473, 423] on textarea "Страна - [GEOGRAPHIC_DATA] /[GEOGRAPHIC_DATA]" at bounding box center [598, 473] width 703 height 25
click at [348, 423] on textarea "Страна - [GEOGRAPHIC_DATA] /[GEOGRAPHIC_DATA] (на немецком)" at bounding box center [598, 473] width 703 height 25
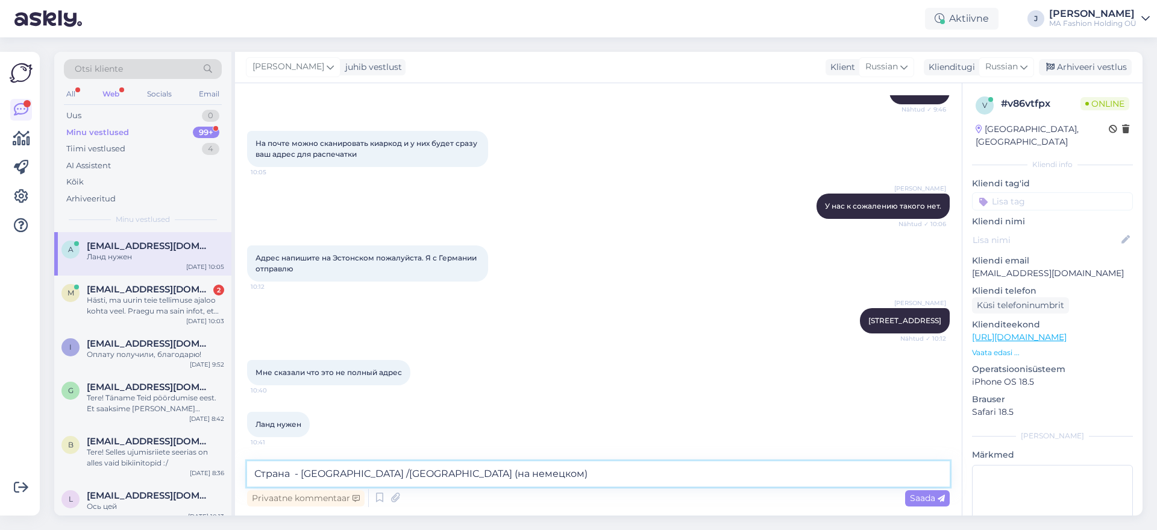
drag, startPoint x: 345, startPoint y: 471, endPoint x: 345, endPoint y: 477, distance: 6.1
click at [345, 423] on textarea "Страна - [GEOGRAPHIC_DATA] /[GEOGRAPHIC_DATA] (на немецком)" at bounding box center [598, 473] width 703 height 25
type textarea "Страна - [GEOGRAPHIC_DATA] / [GEOGRAPHIC_DATA] (на немецком)"
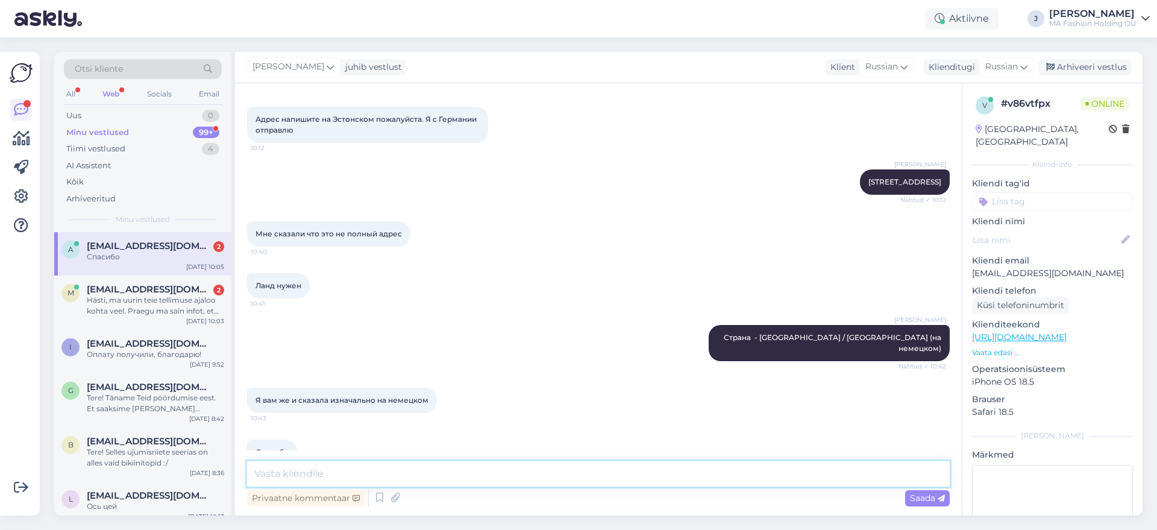
scroll to position [3715, 0]
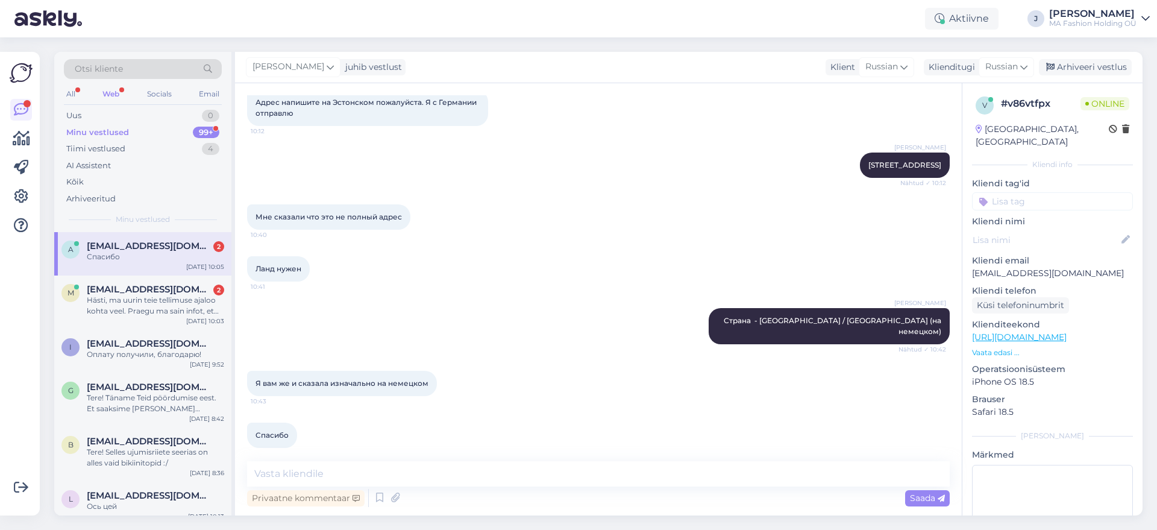
click at [423, 423] on div "Privaatne kommentaar Saada" at bounding box center [598, 497] width 703 height 23
click at [423, 423] on textarea at bounding box center [598, 473] width 703 height 25
type textarea "Вы попросили на эстонском, но надеюсь теперь получится."
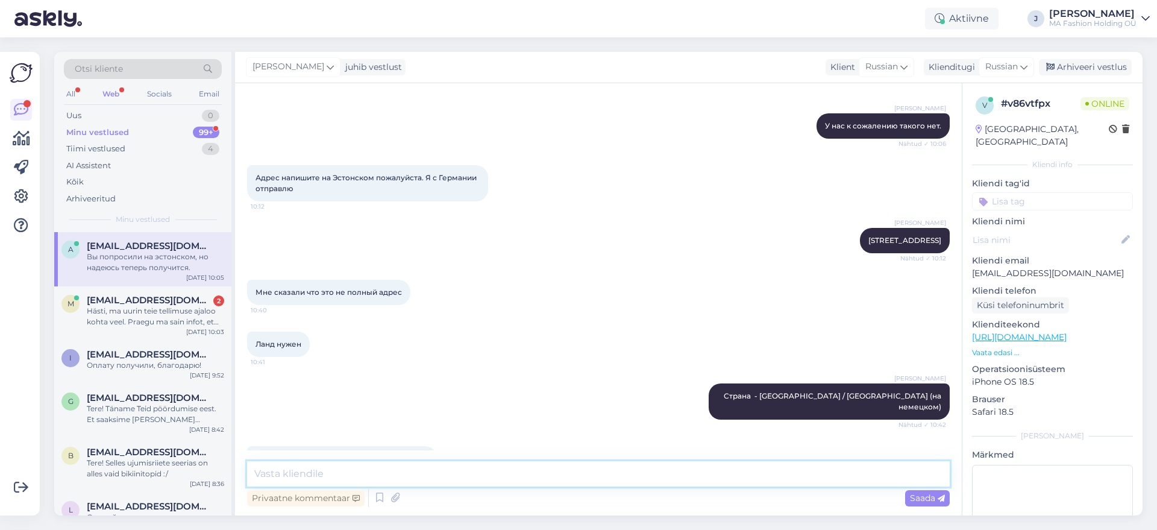
scroll to position [3778, 0]
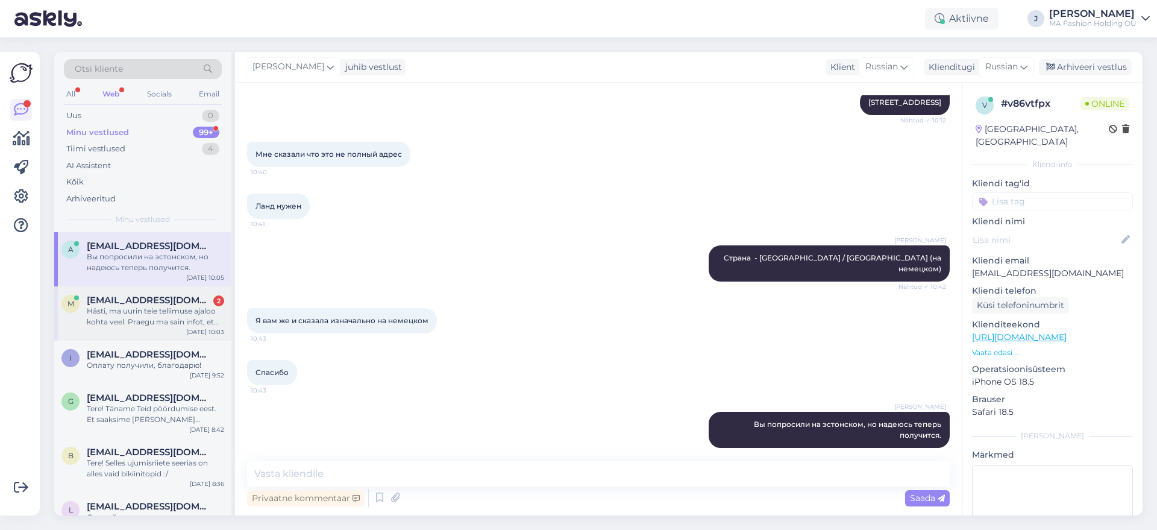
click at [183, 337] on div "m [EMAIL_ADDRESS][DOMAIN_NAME] 2 Hästi, ma uurin teie tellimuse ajaloo kohta ve…" at bounding box center [142, 313] width 177 height 54
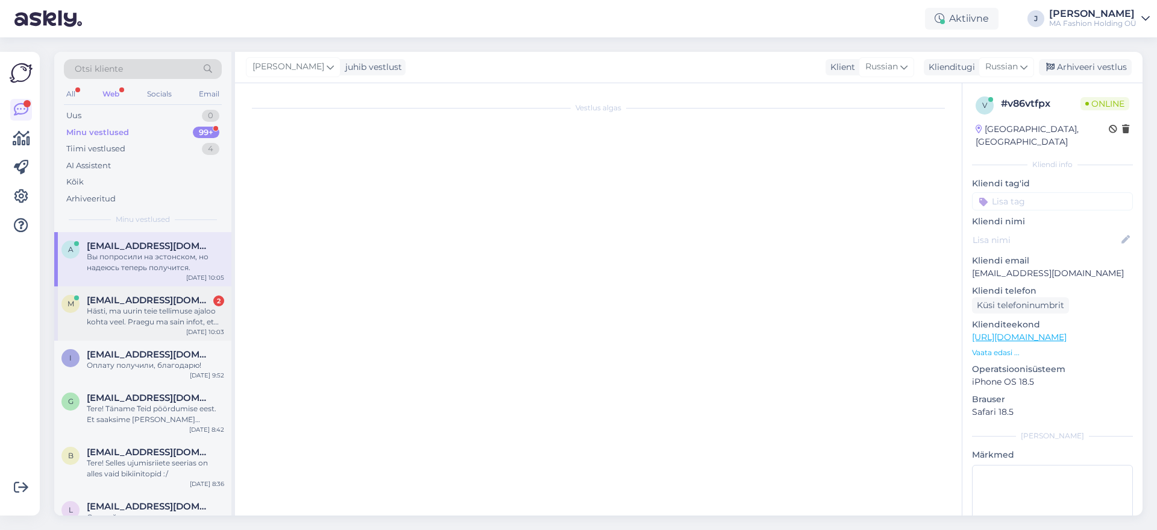
scroll to position [3060, 0]
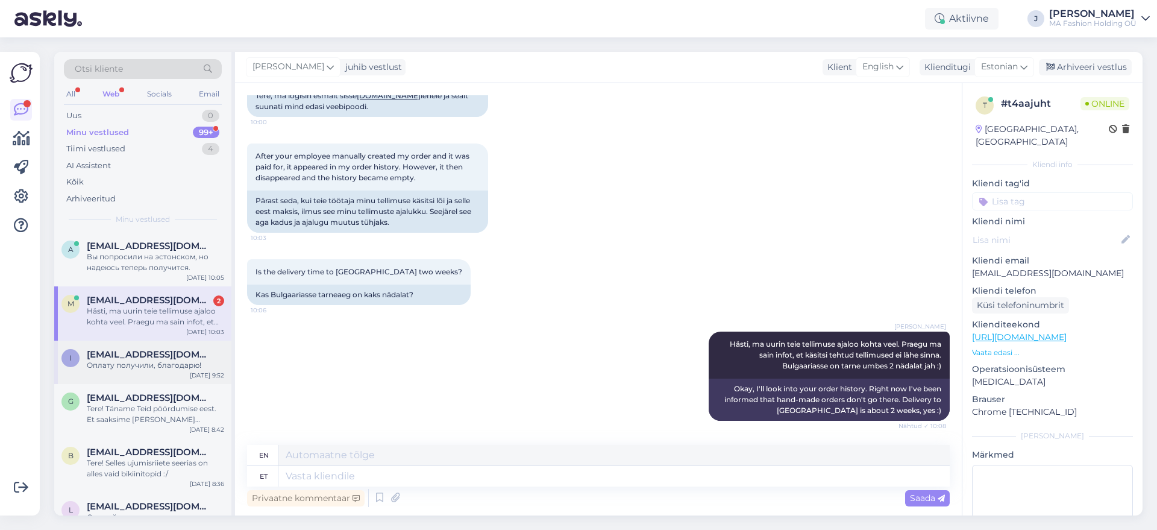
click at [170, 371] on div "I [EMAIL_ADDRESS][DOMAIN_NAME] Оплату получили, благодарю! [DATE] 9:52" at bounding box center [142, 361] width 177 height 43
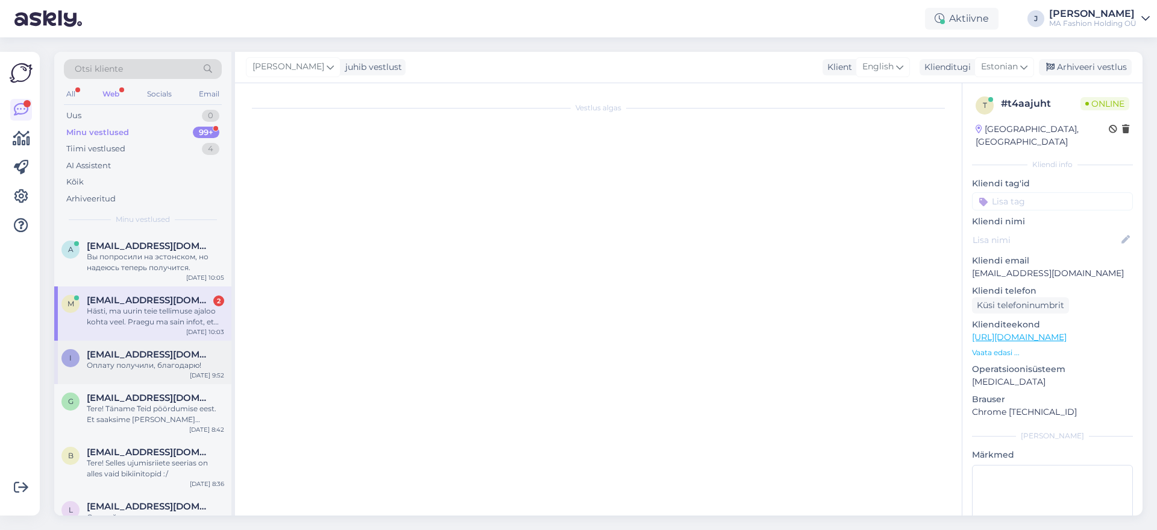
scroll to position [0, 0]
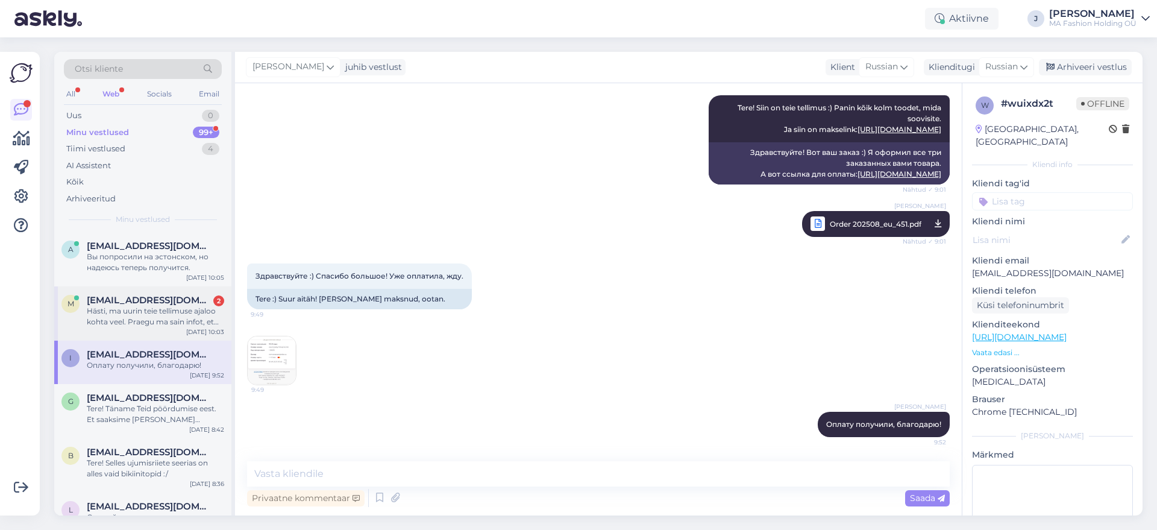
click at [174, 306] on div "Hästi, ma uurin teie tellimuse ajaloo kohta veel. Praegu ma sain infot, et käsi…" at bounding box center [155, 317] width 137 height 22
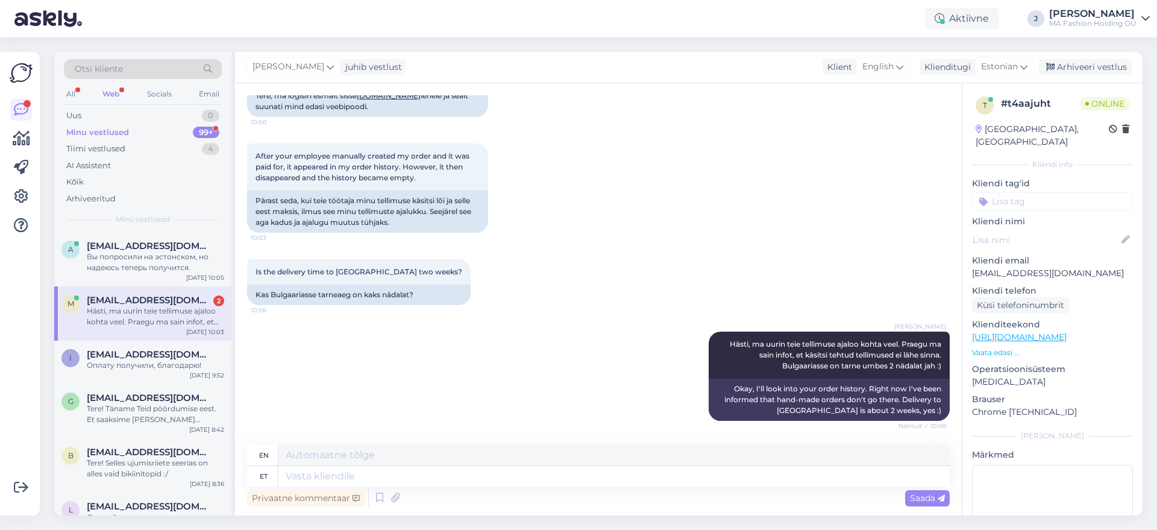
scroll to position [3060, 0]
click at [110, 263] on div "Вы попросили на эстонском, но надеюсь теперь получится." at bounding box center [155, 262] width 137 height 22
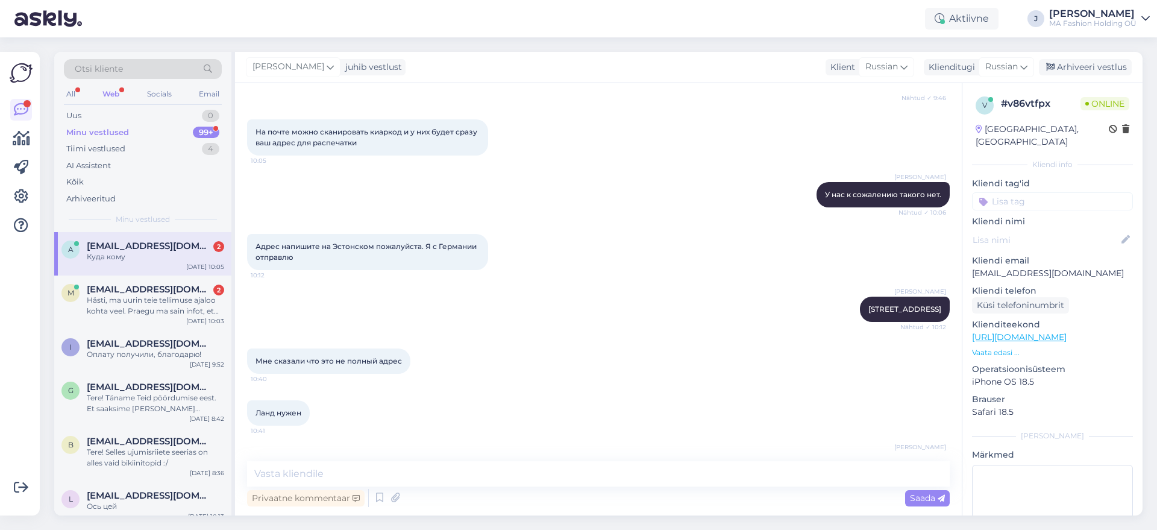
scroll to position [3882, 0]
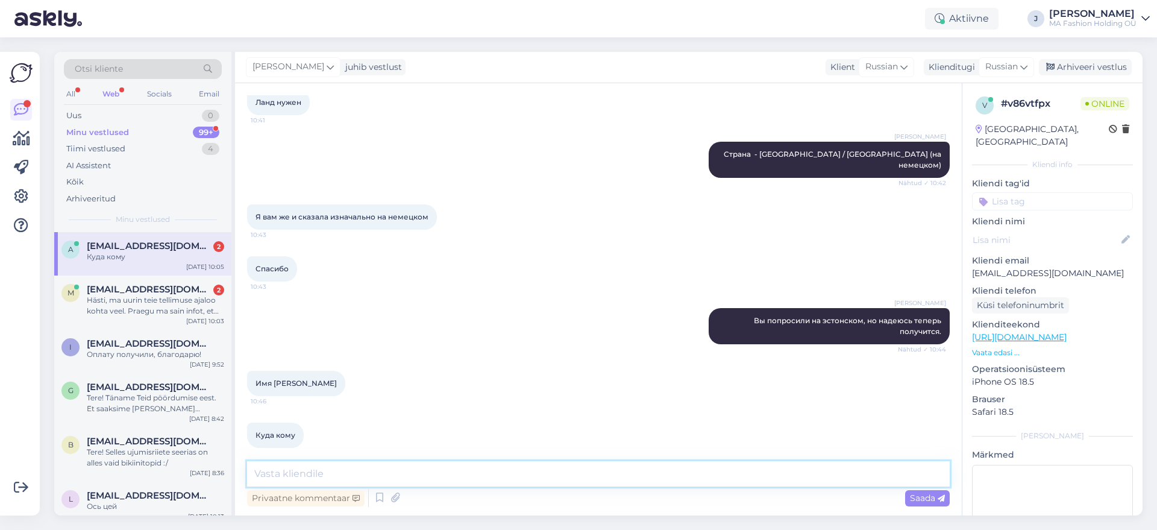
click at [320, 423] on textarea at bounding box center [598, 473] width 703 height 25
paste textarea "MA Fashion Holding"
type textarea "MA Fashion Holding - название фирмы"
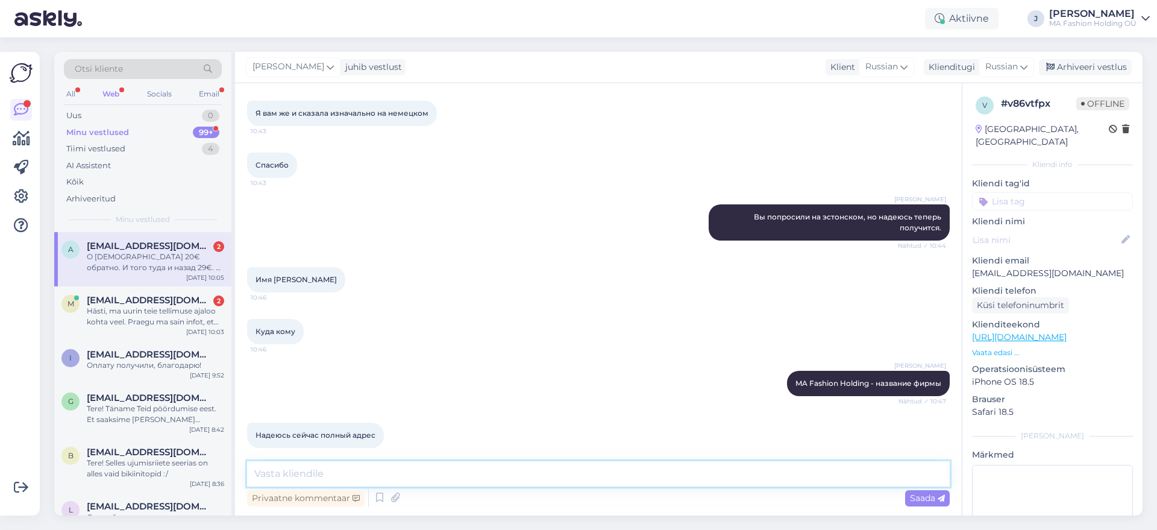
scroll to position [4059, 0]
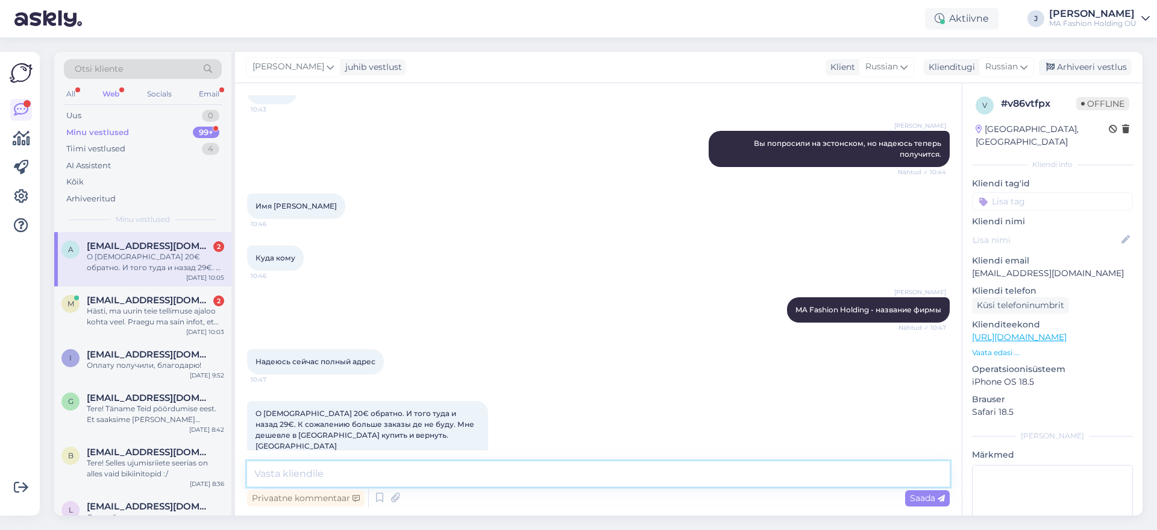
click at [419, 423] on textarea at bounding box center [598, 473] width 703 height 25
type textarea "Спасибо за обратную связь!"
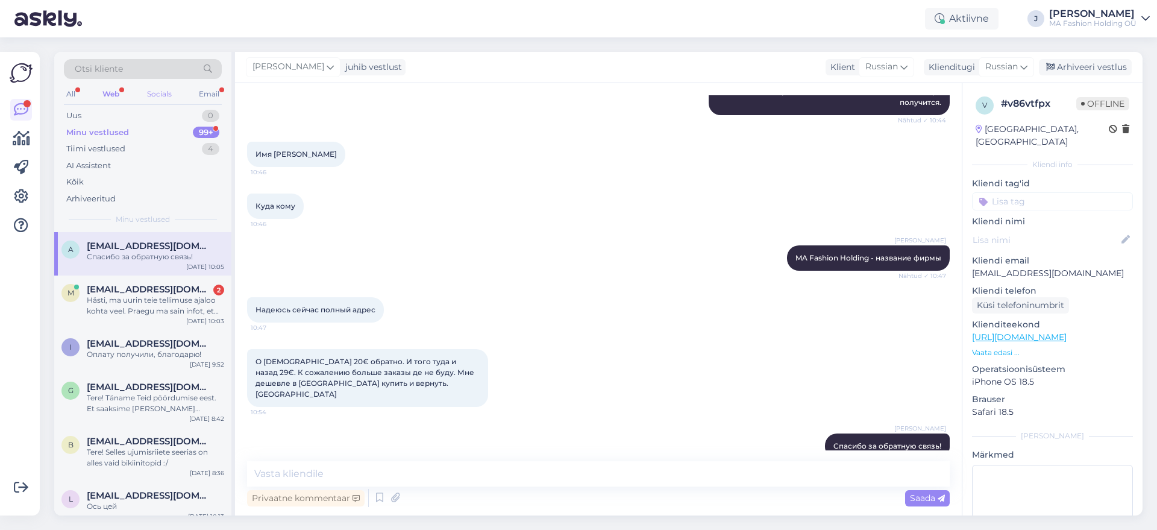
click at [155, 101] on div "Socials" at bounding box center [160, 94] width 30 height 16
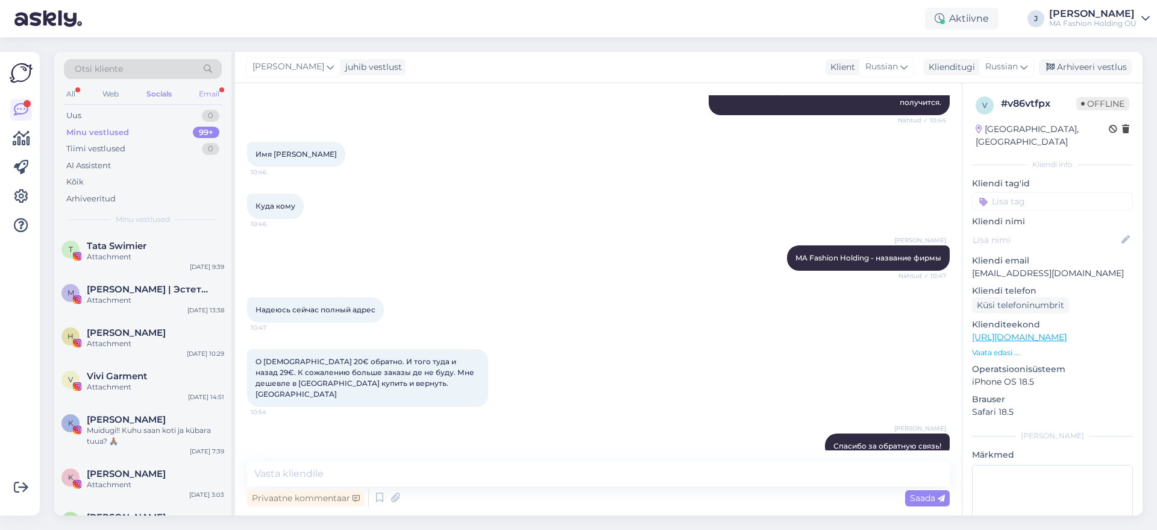
click at [196, 90] on div "All Web Socials Email" at bounding box center [143, 95] width 158 height 19
click at [202, 92] on div "Email" at bounding box center [208, 94] width 25 height 16
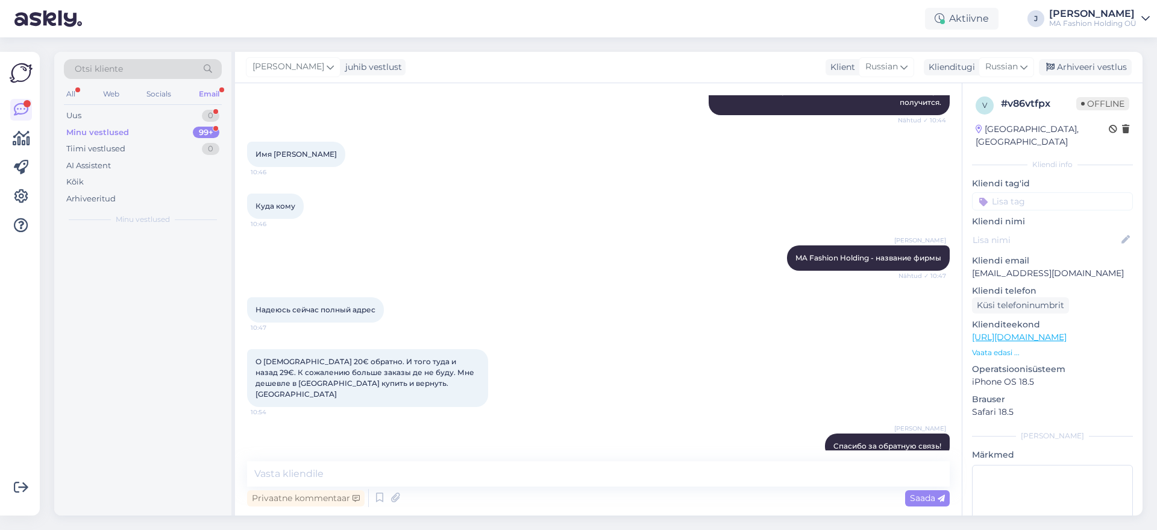
click at [148, 235] on div at bounding box center [142, 373] width 177 height 283
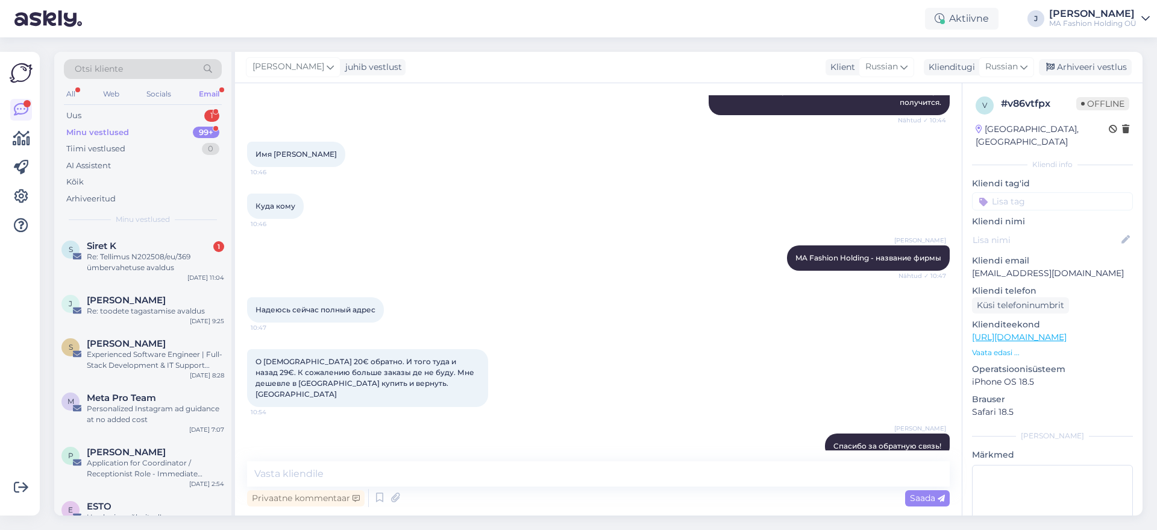
click at [162, 125] on div "Minu vestlused 99+" at bounding box center [143, 132] width 158 height 17
click at [148, 260] on div "Re: Tellimus N202508/eu/369 ümbervahetuse avaldus" at bounding box center [155, 262] width 137 height 22
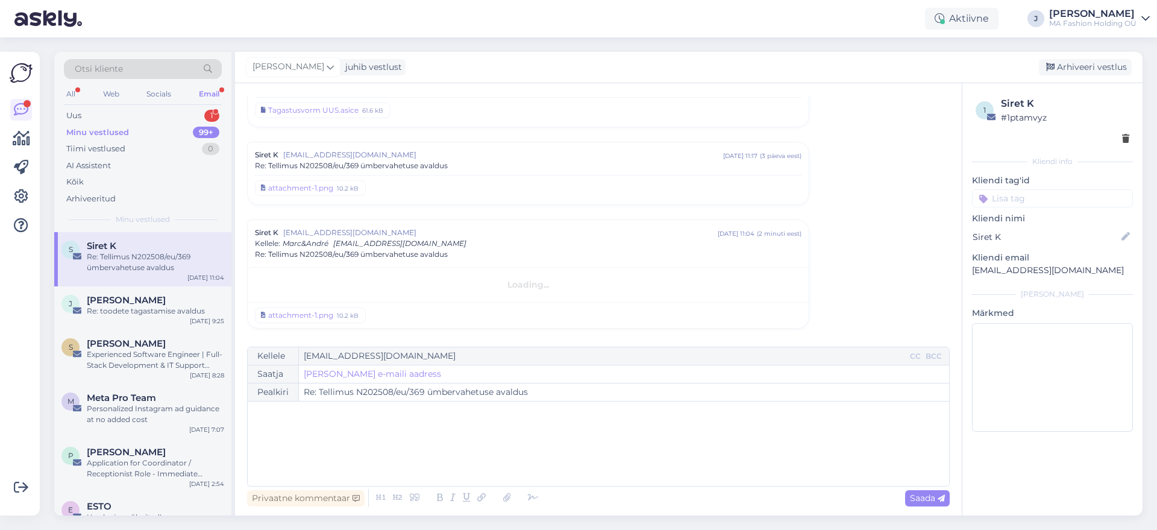
scroll to position [64, 0]
click at [161, 115] on div "Uus 1" at bounding box center [143, 115] width 158 height 17
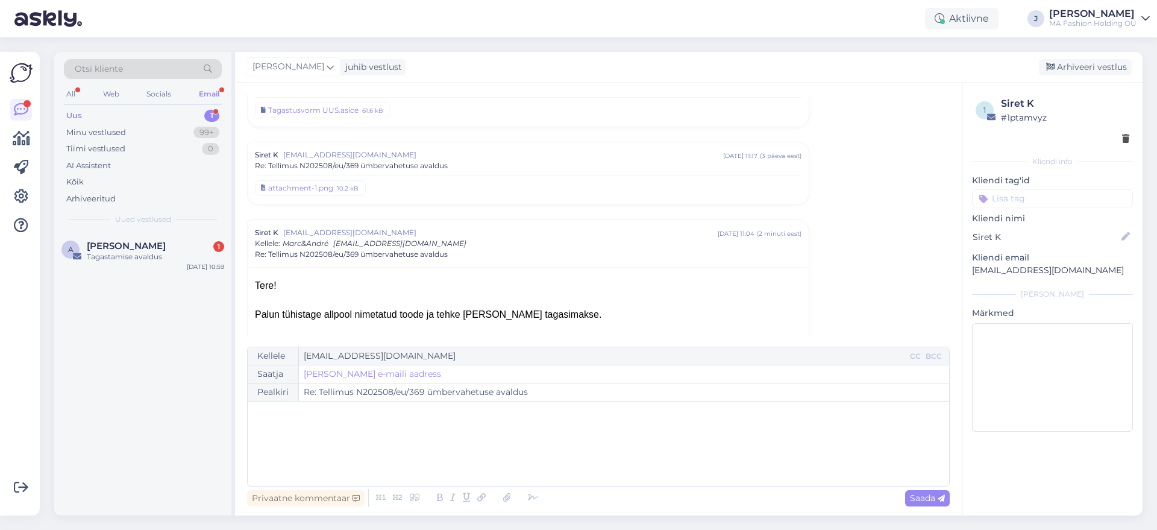
click at [162, 303] on div "A Angeelika Taavet 1 Tagastamise avaldus [DATE] 10:59" at bounding box center [142, 373] width 177 height 283
click at [161, 270] on div "A Angeelika Taavet 1 Tagastamise avaldus [DATE] 10:59" at bounding box center [142, 253] width 177 height 43
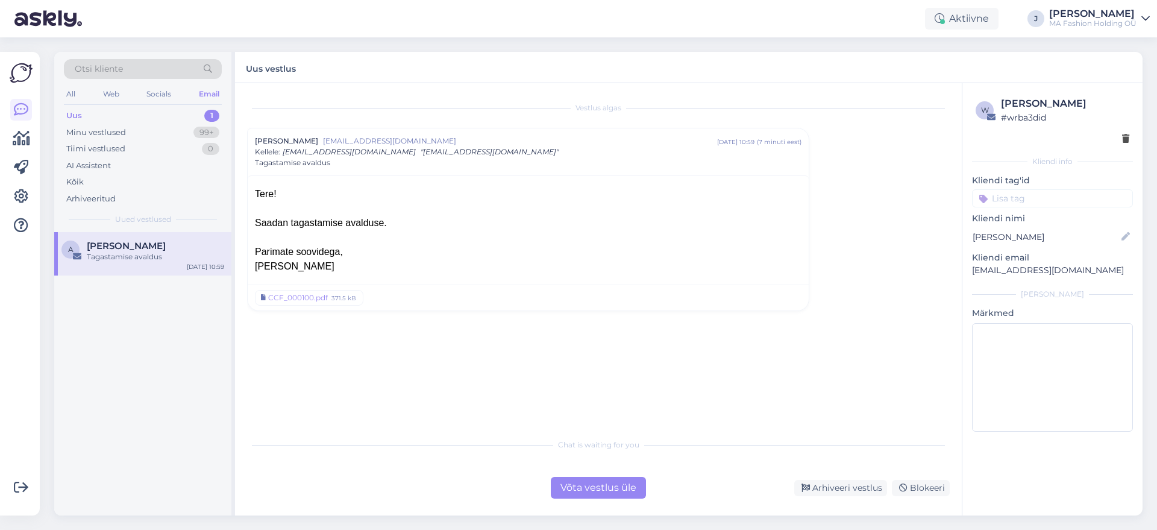
drag, startPoint x: 612, startPoint y: 491, endPoint x: 603, endPoint y: 492, distance: 8.5
click at [610, 423] on div "Võta vestlus üle" at bounding box center [598, 488] width 95 height 22
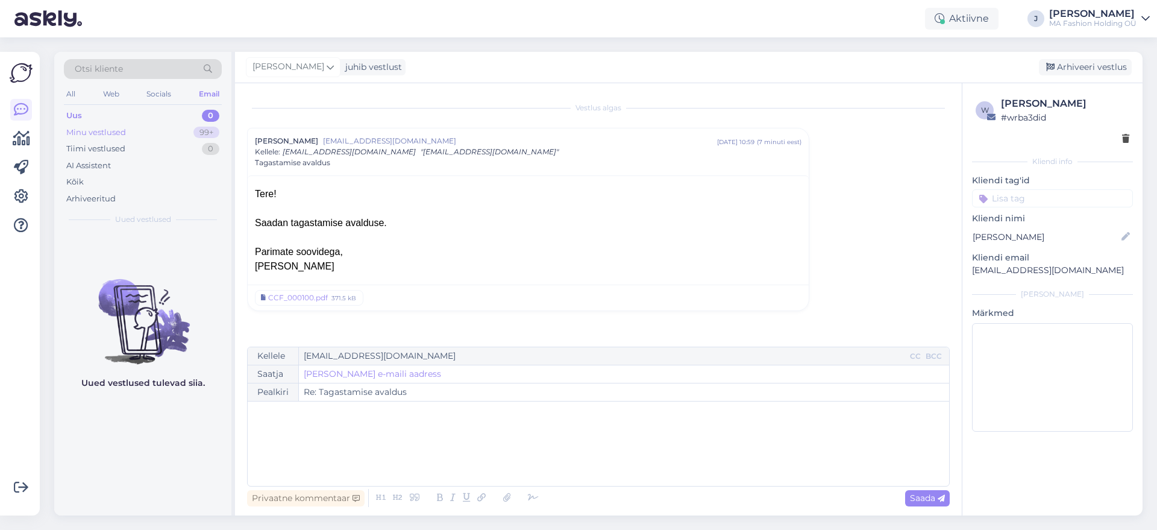
click at [137, 132] on div "Minu vestlused 99+" at bounding box center [143, 132] width 158 height 17
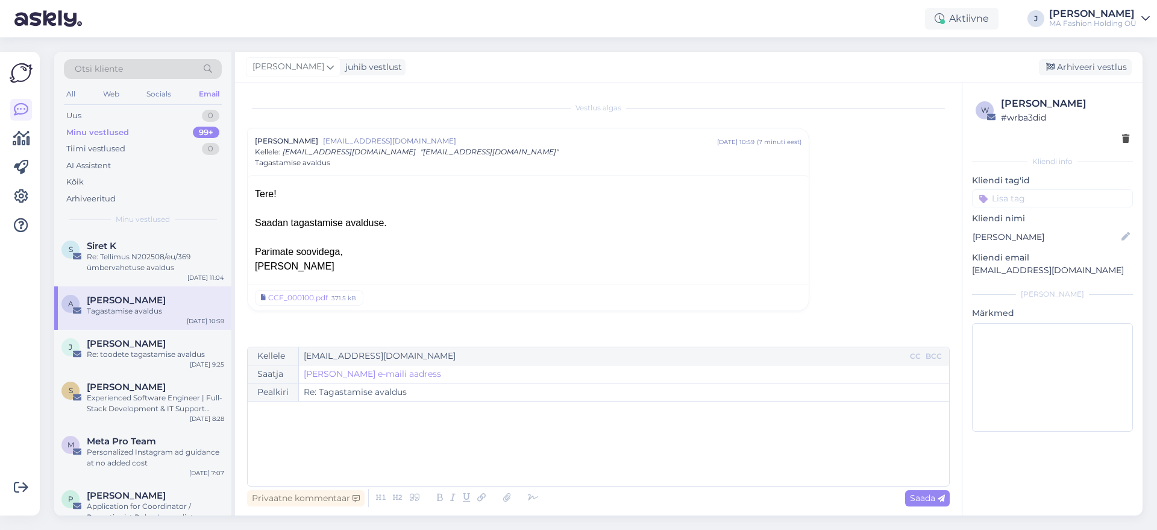
click at [154, 306] on div "Tagastamise avaldus" at bounding box center [155, 311] width 137 height 11
click at [158, 272] on div "S Siret K Re: Tellimus N202508/eu/369 ümbervahetuse avaldus [DATE] 11:04" at bounding box center [142, 259] width 177 height 54
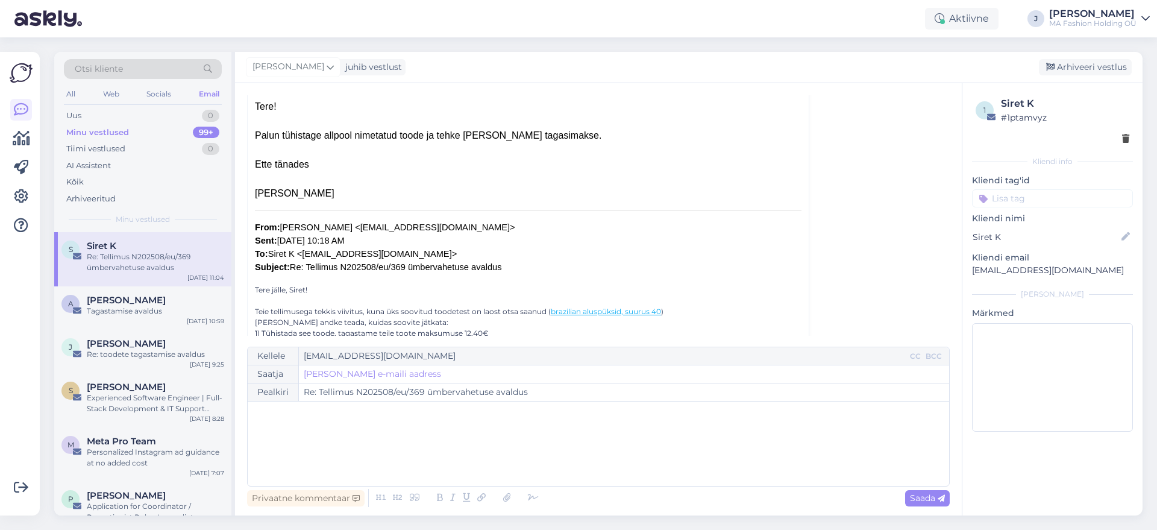
scroll to position [339, 0]
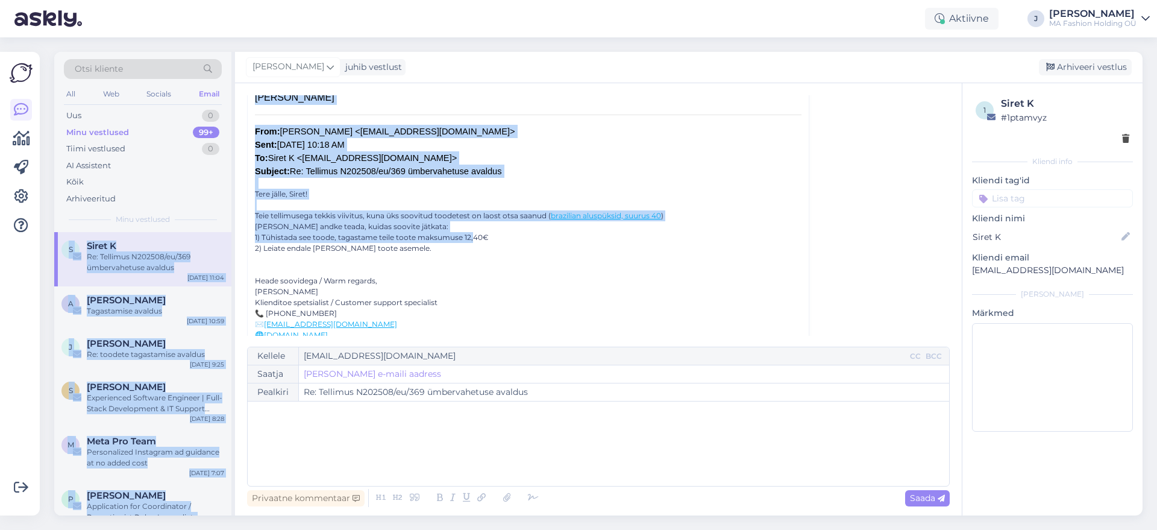
drag, startPoint x: 471, startPoint y: 242, endPoint x: 260, endPoint y: 192, distance: 216.6
click at [214, 181] on div "Otsi kliente All Web Socials Email Uus 0 Minu vestlused 99+ Tiimi vestlused 0 A…" at bounding box center [598, 283] width 1088 height 463
click at [325, 212] on p "Teie tellimusega tekkis viivitus, kuna üks soovitud toodetest on laost otsa saa…" at bounding box center [528, 226] width 547 height 54
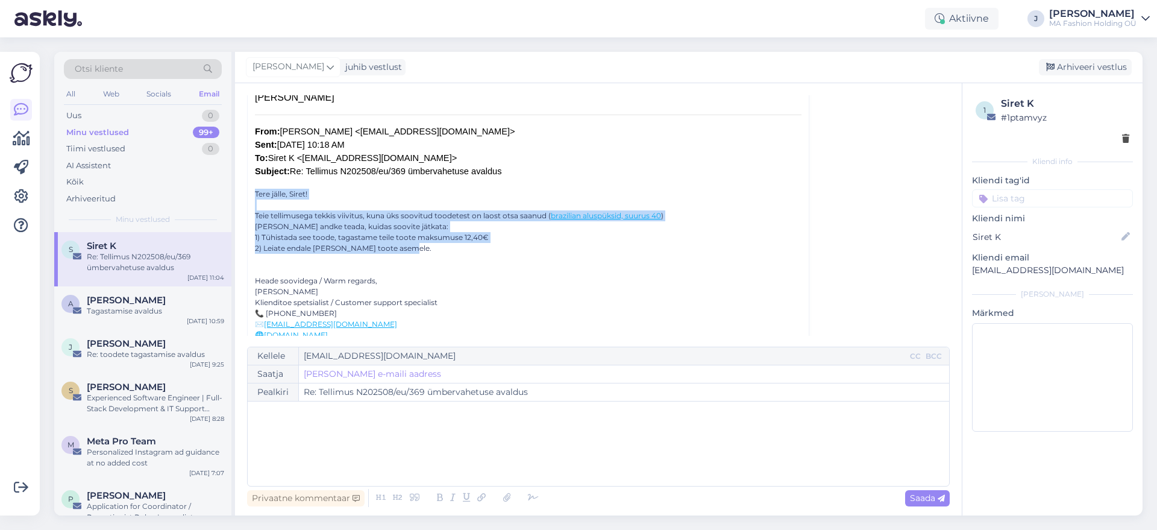
drag, startPoint x: 500, startPoint y: 248, endPoint x: 243, endPoint y: 195, distance: 262.1
click at [243, 195] on div "Vestlus algas Siret K [EMAIL_ADDRESS][DOMAIN_NAME] [DATE] 13:41 ( 6 päeva eest …" at bounding box center [598, 299] width 727 height 432
click at [285, 215] on p "Teie tellimusega tekkis viivitus, kuna üks soovitud toodetest on laost otsa saa…" at bounding box center [528, 226] width 547 height 54
click at [275, 195] on p "Tere jälle, Siret!" at bounding box center [528, 194] width 547 height 11
drag, startPoint x: 272, startPoint y: 190, endPoint x: 471, endPoint y: 259, distance: 210.4
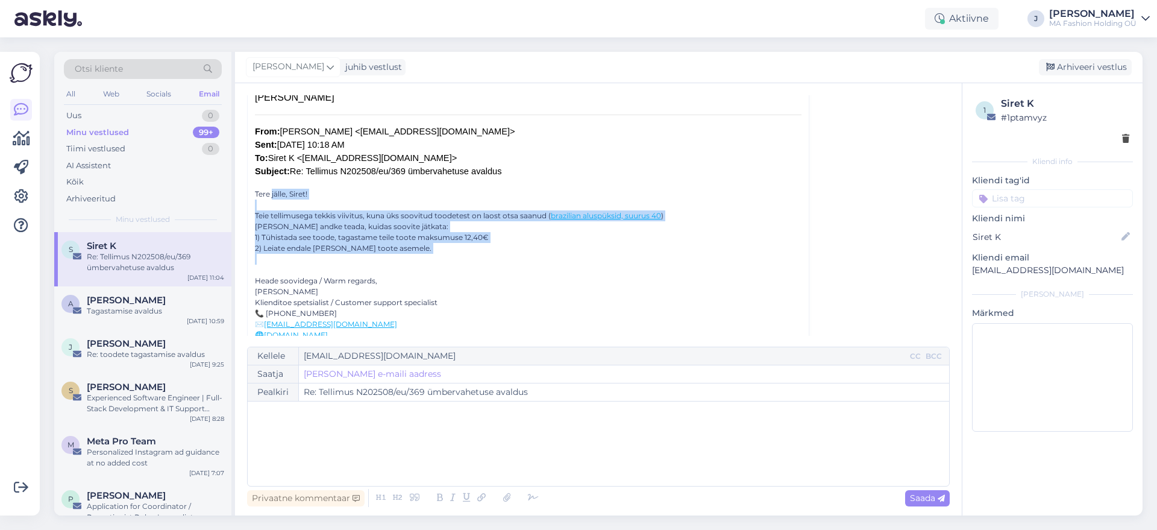
click at [471, 259] on p at bounding box center [528, 259] width 547 height 11
drag, startPoint x: 485, startPoint y: 254, endPoint x: 254, endPoint y: 199, distance: 236.6
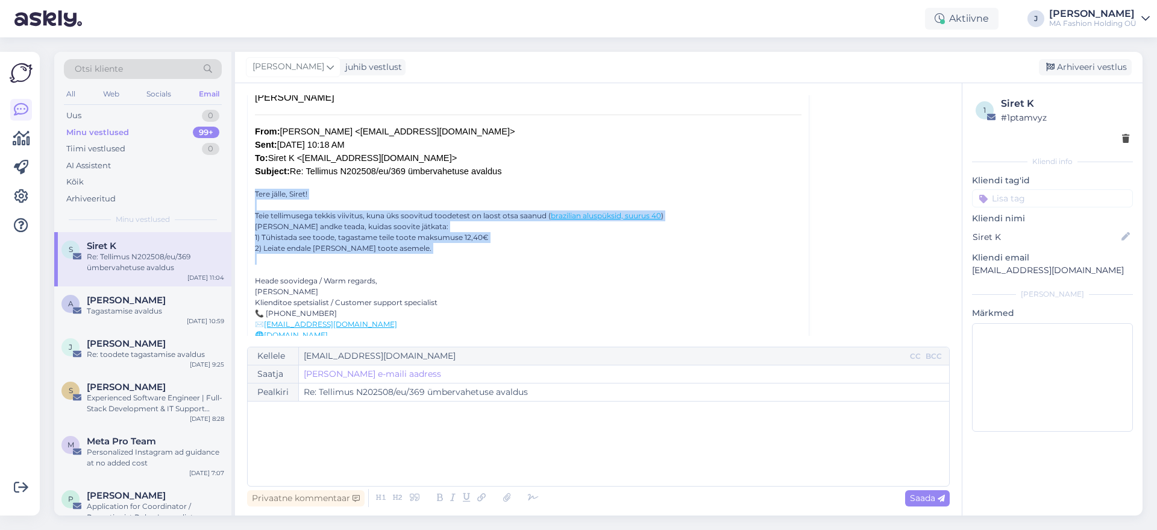
drag, startPoint x: 248, startPoint y: 193, endPoint x: 407, endPoint y: 257, distance: 172.2
click at [446, 262] on p at bounding box center [528, 259] width 547 height 11
drag, startPoint x: 446, startPoint y: 262, endPoint x: 240, endPoint y: 206, distance: 213.4
click at [242, 207] on div "Vestlus algas Siret K [EMAIL_ADDRESS][DOMAIN_NAME] [DATE] 13:41 ( 6 päeva eest …" at bounding box center [598, 299] width 727 height 432
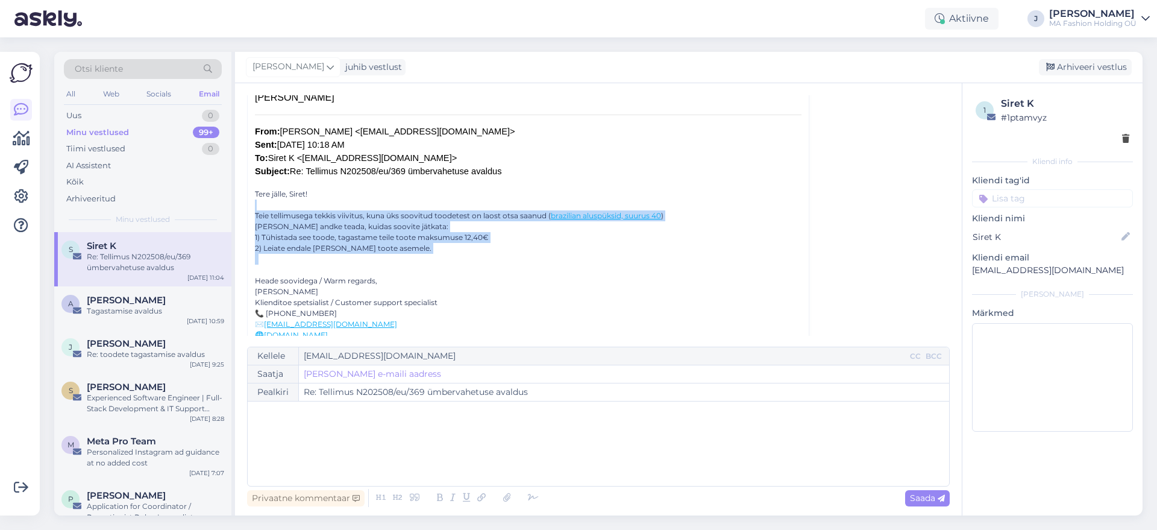
click at [285, 206] on p "Teie tellimusega tekkis viivitus, kuna üks soovitud toodetest on laost otsa saa…" at bounding box center [528, 226] width 547 height 54
drag, startPoint x: 263, startPoint y: 177, endPoint x: 438, endPoint y: 250, distance: 189.6
click at [438, 250] on p "Teie tellimusega tekkis viivitus, kuna üks soovitud toodetest on laost otsa saa…" at bounding box center [528, 226] width 547 height 54
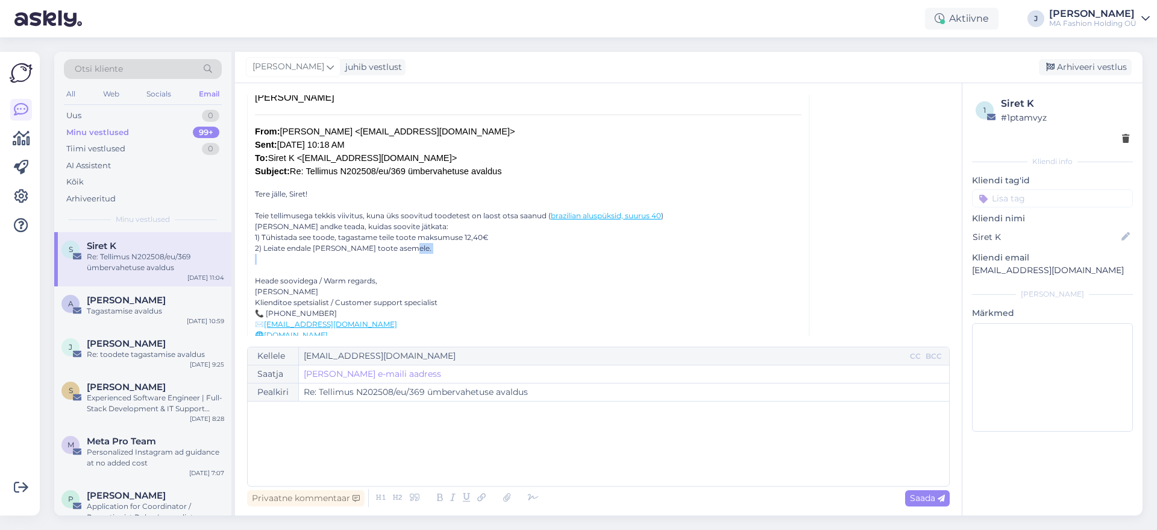
click at [438, 250] on p "Teie tellimusega tekkis viivitus, kuna üks soovitud toodetest on laost otsa saa…" at bounding box center [528, 226] width 547 height 54
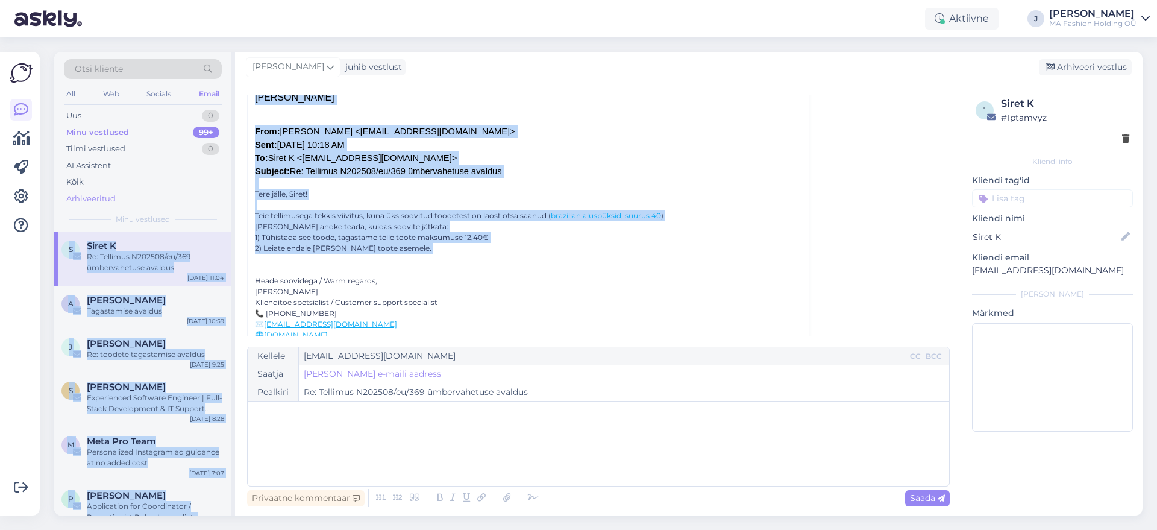
drag, startPoint x: 438, startPoint y: 250, endPoint x: 204, endPoint y: 206, distance: 237.9
click at [204, 206] on div "Otsi kliente All Web Socials Email Uus 0 Minu vestlused 99+ Tiimi vestlused 0 A…" at bounding box center [598, 283] width 1088 height 463
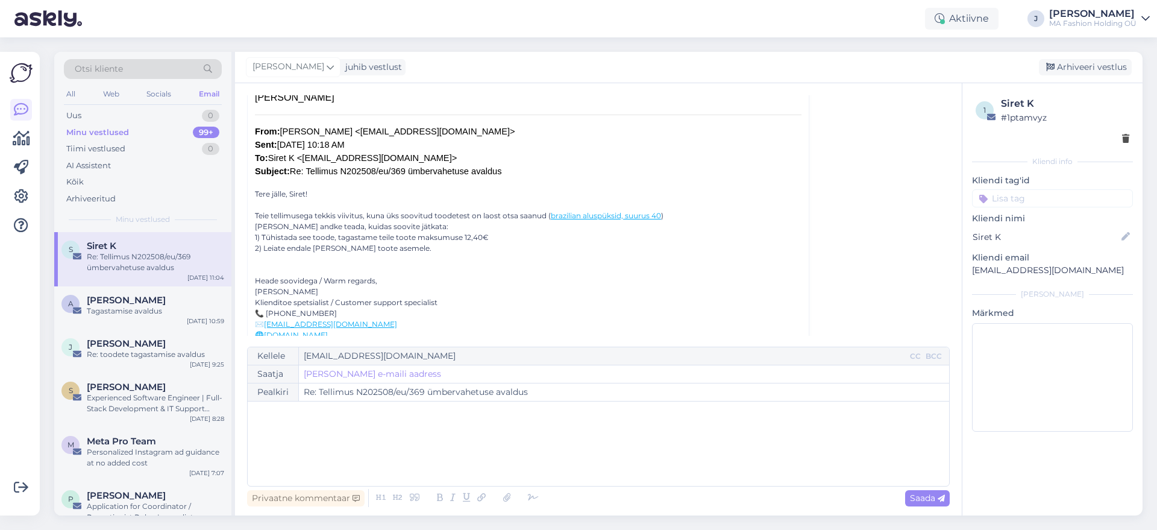
click at [216, 209] on div "Otsi kliente All Web Socials Email Uus 0 Minu vestlused 99+ Tiimi vestlused 0 A…" at bounding box center [142, 142] width 177 height 180
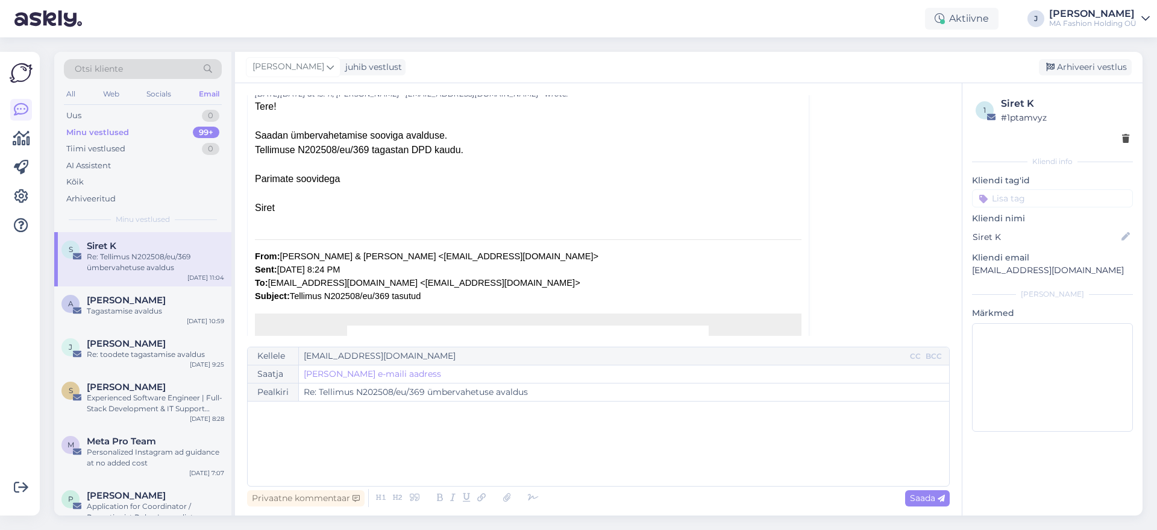
scroll to position [968, 0]
click at [225, 99] on div "Otsi kliente All Web Socials Email Uus 0 Minu vestlused 99+ Tiimi vestlused 0 A…" at bounding box center [142, 142] width 177 height 180
click at [212, 89] on div "Email" at bounding box center [208, 94] width 25 height 16
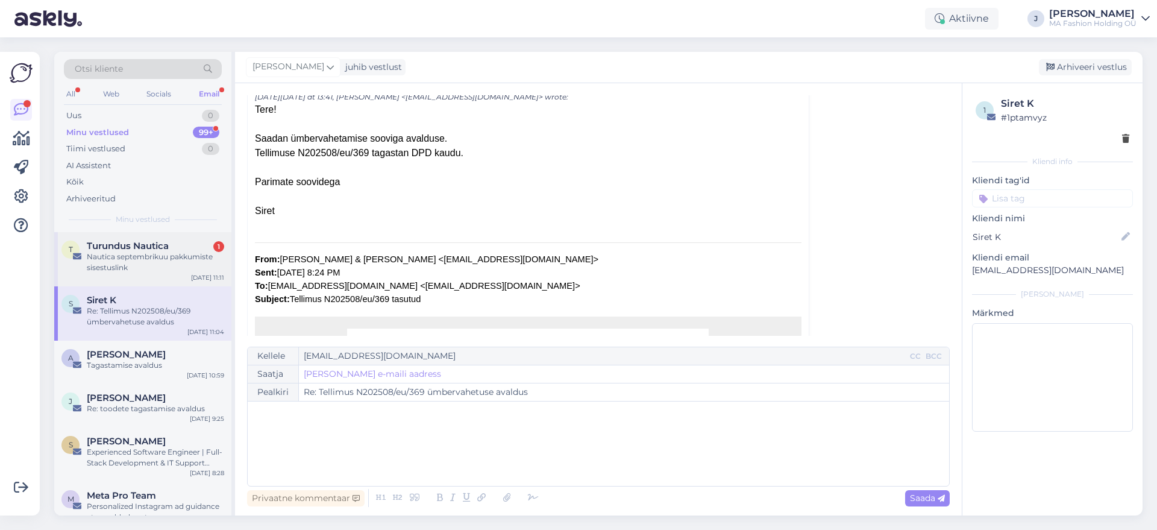
click at [180, 239] on div "T Turundus Nautica 1 Nautica septembrikuu pakkumiste sisestuslink [DATE] 11:11" at bounding box center [142, 259] width 177 height 54
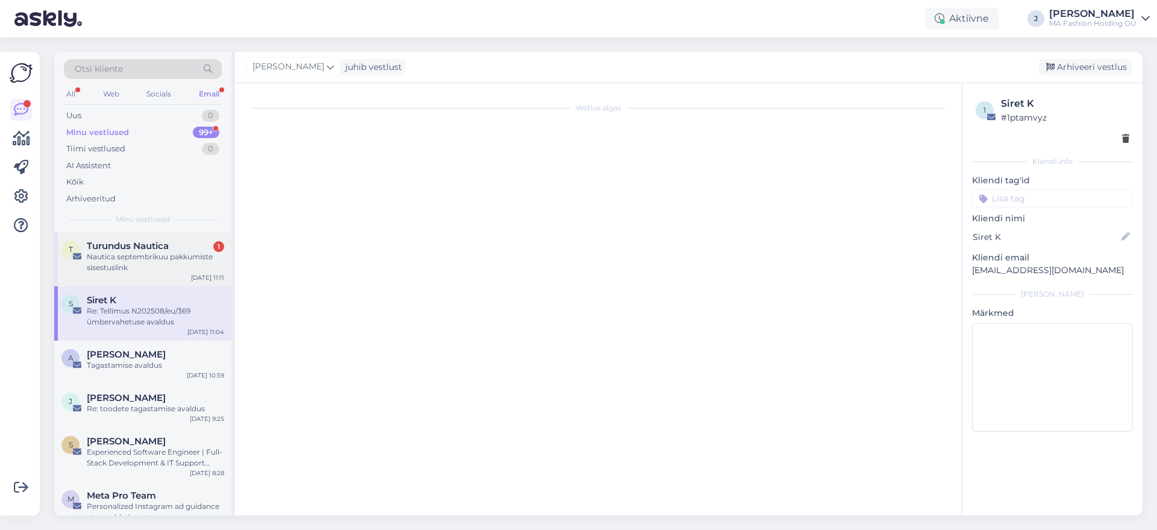
scroll to position [371, 0]
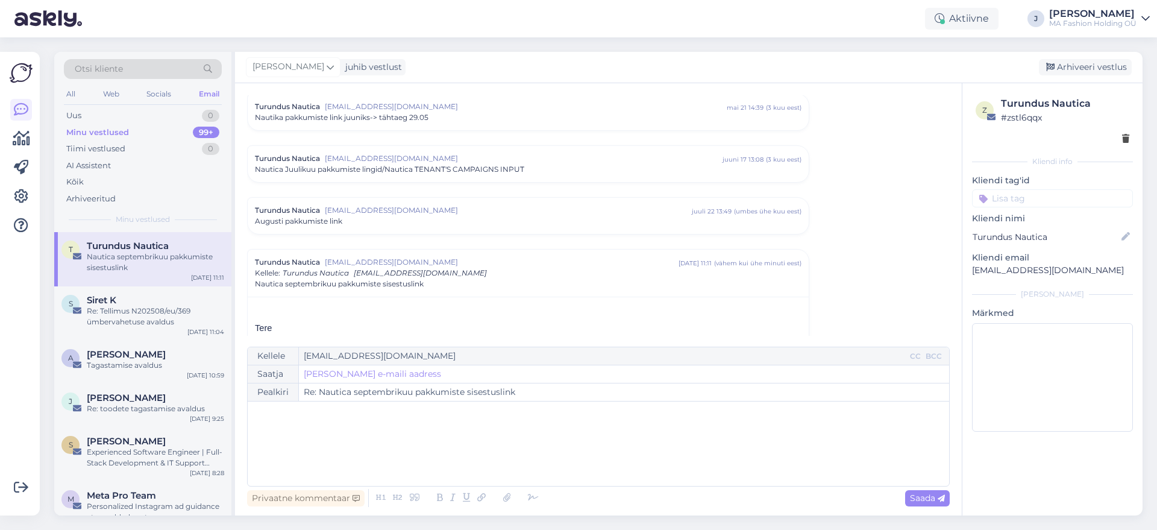
click at [336, 300] on div "Tere Saadan Nautica septembrikuu pakkumiste lingi, kuhu saate sisestada oma pak…" at bounding box center [528, 491] width 561 height 390
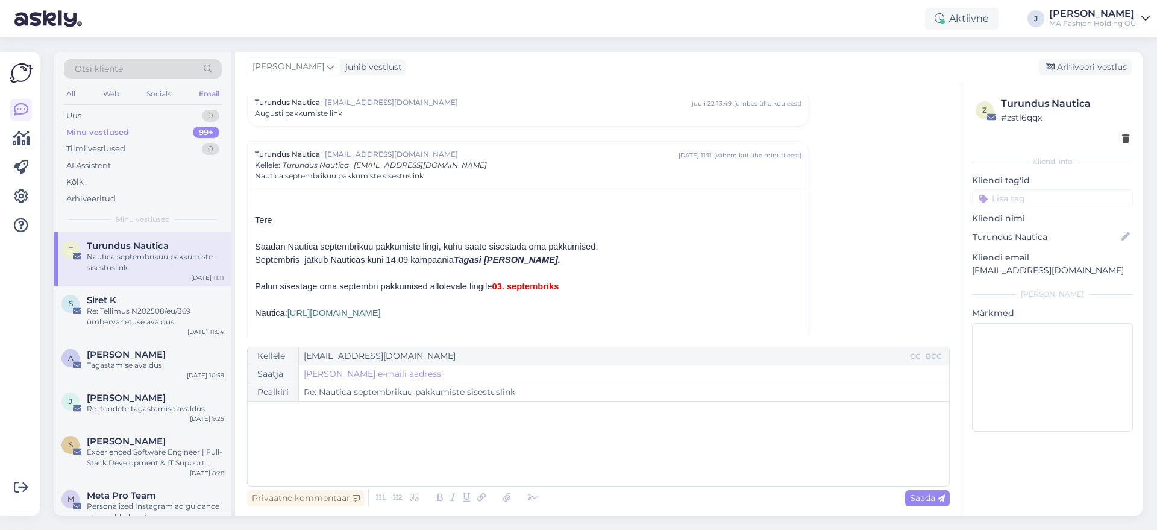
scroll to position [447, 0]
